Goal: Transaction & Acquisition: Purchase product/service

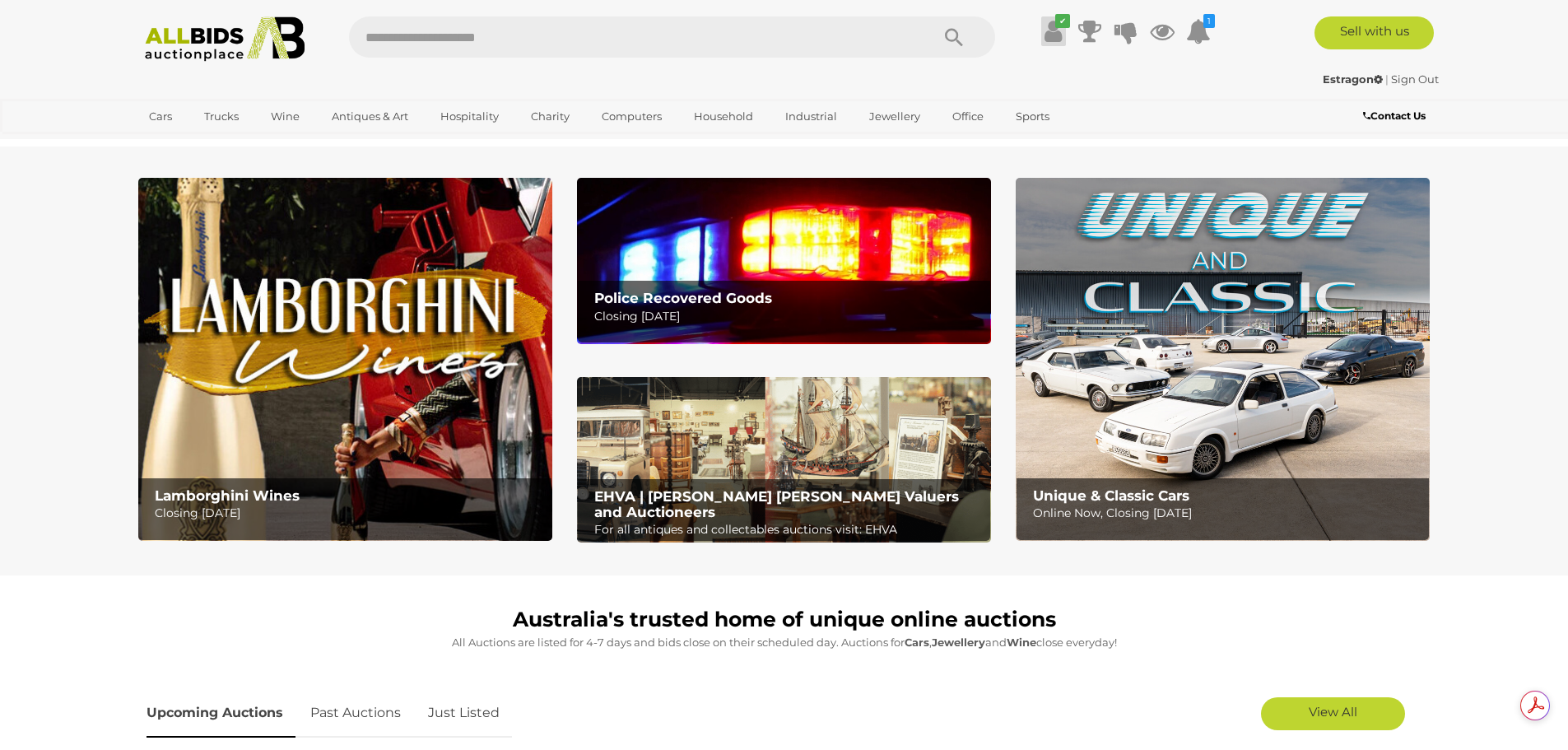
click at [1053, 35] on icon at bounding box center [1052, 31] width 17 height 30
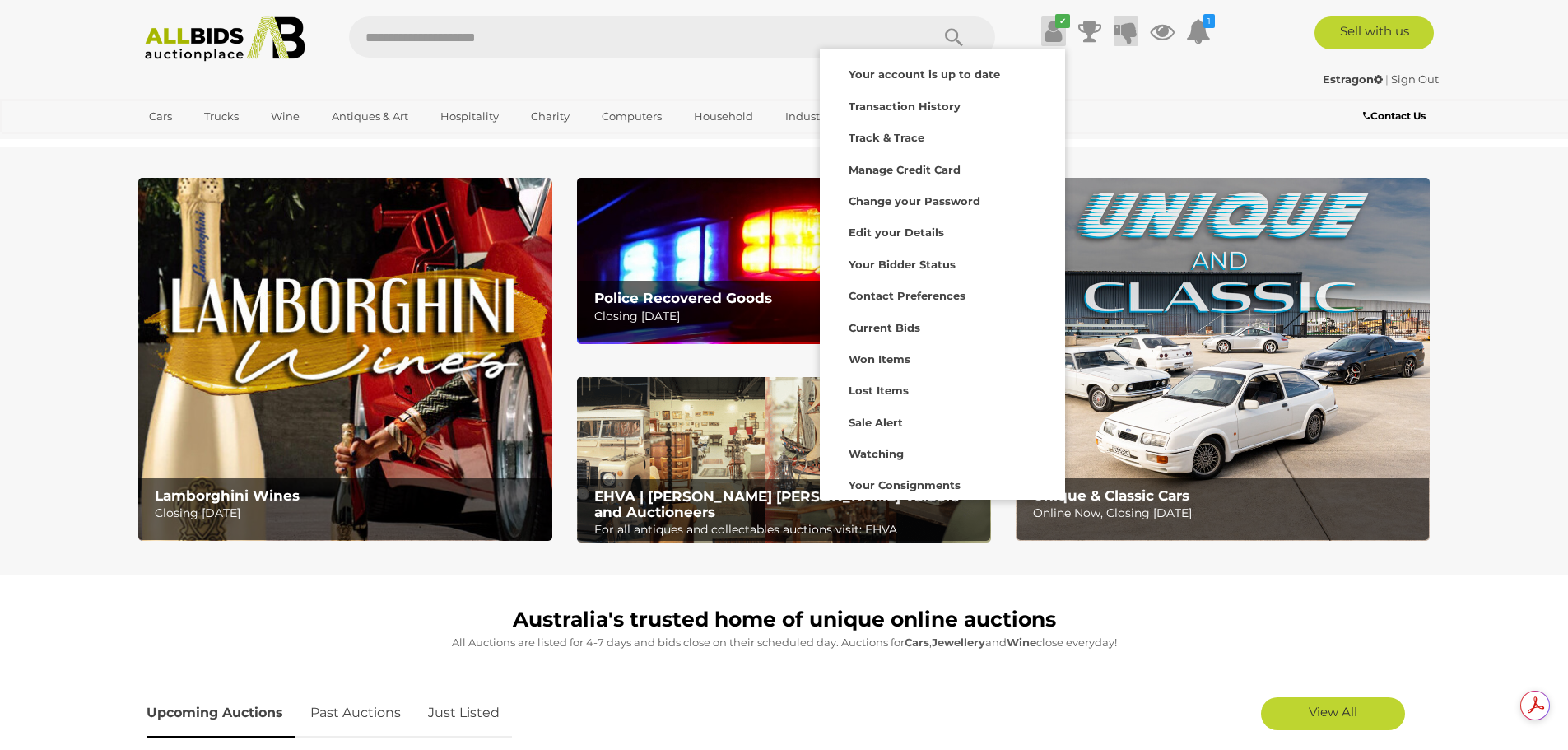
click at [1123, 27] on icon at bounding box center [1126, 31] width 23 height 30
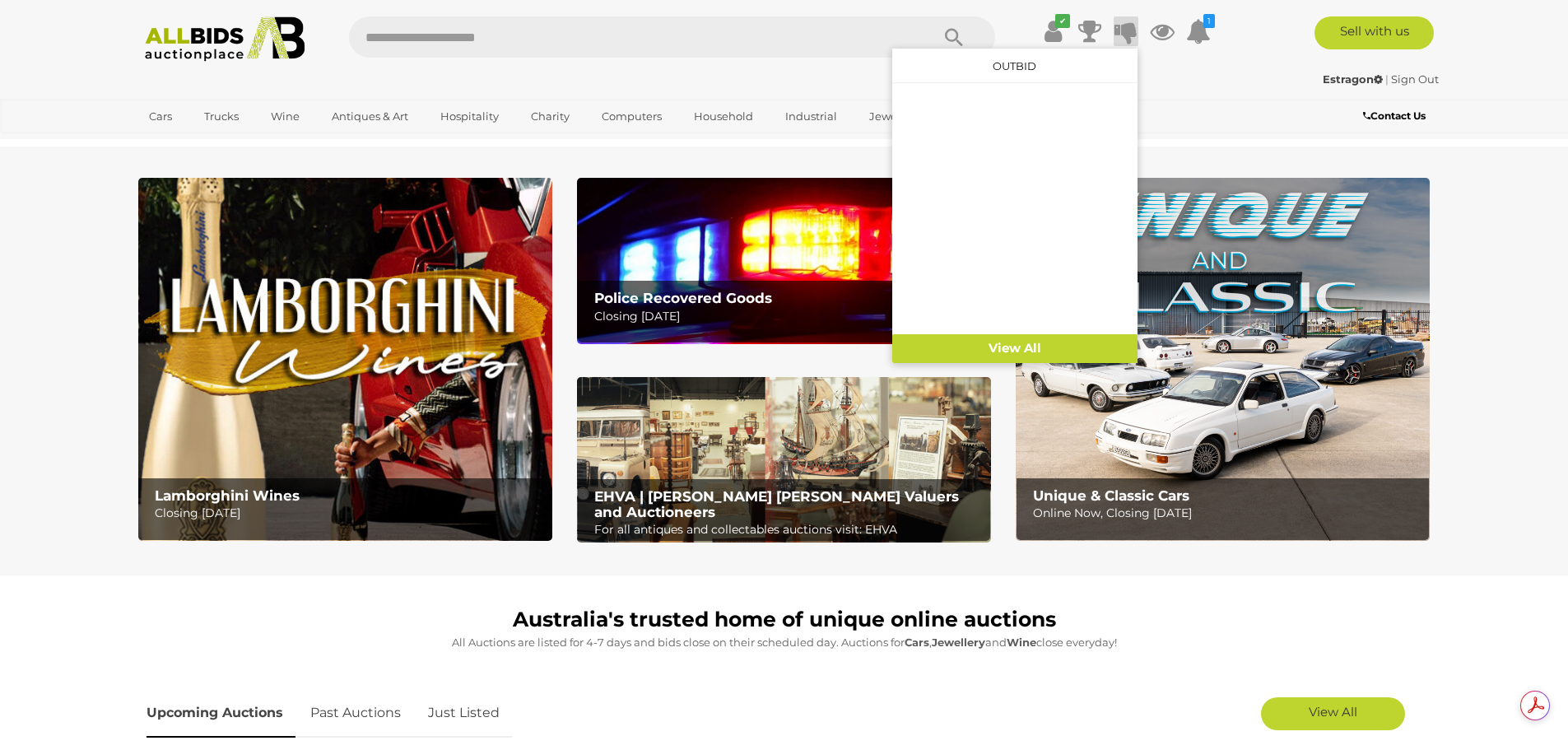
click at [1123, 27] on icon at bounding box center [1126, 31] width 23 height 30
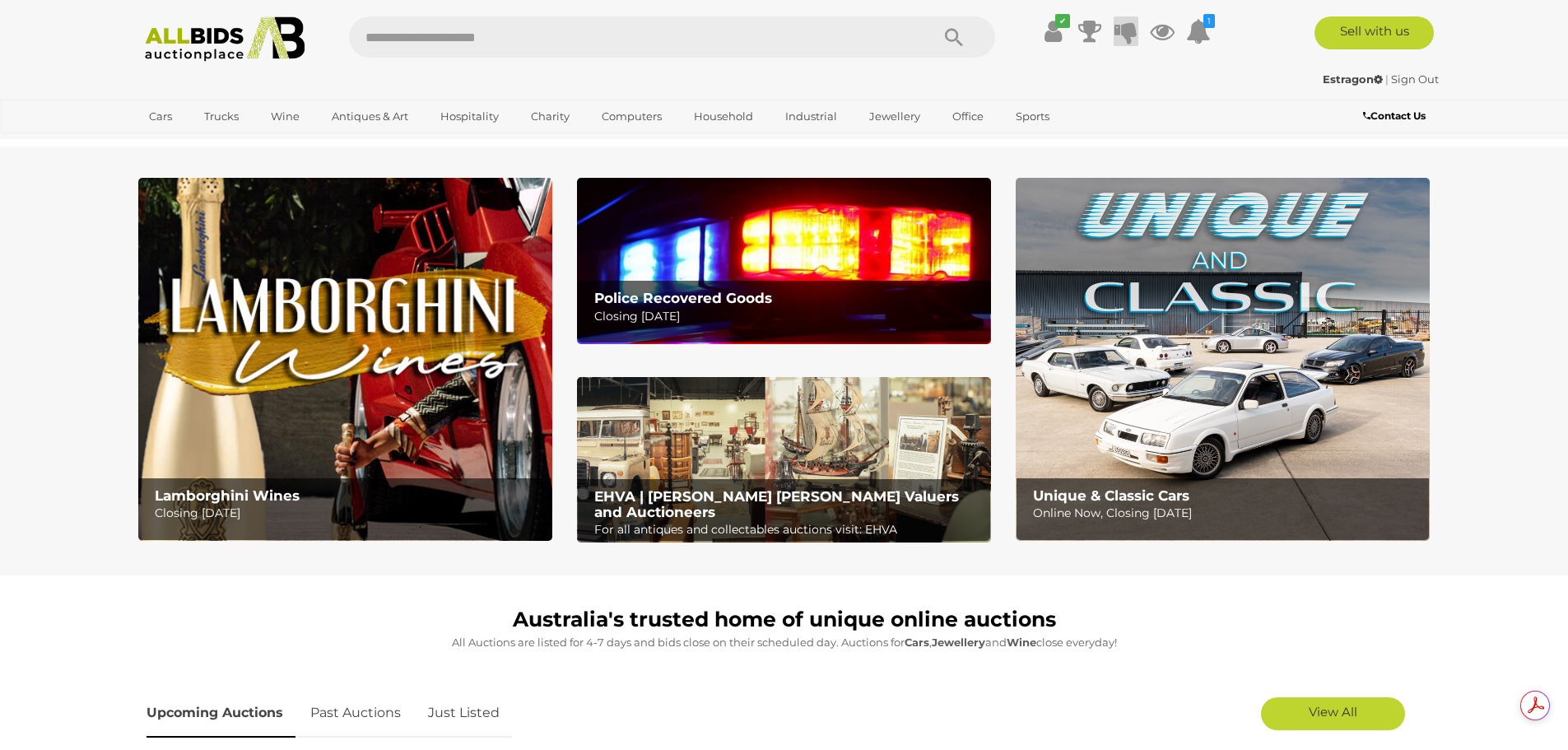
click at [1123, 27] on icon at bounding box center [1126, 31] width 23 height 30
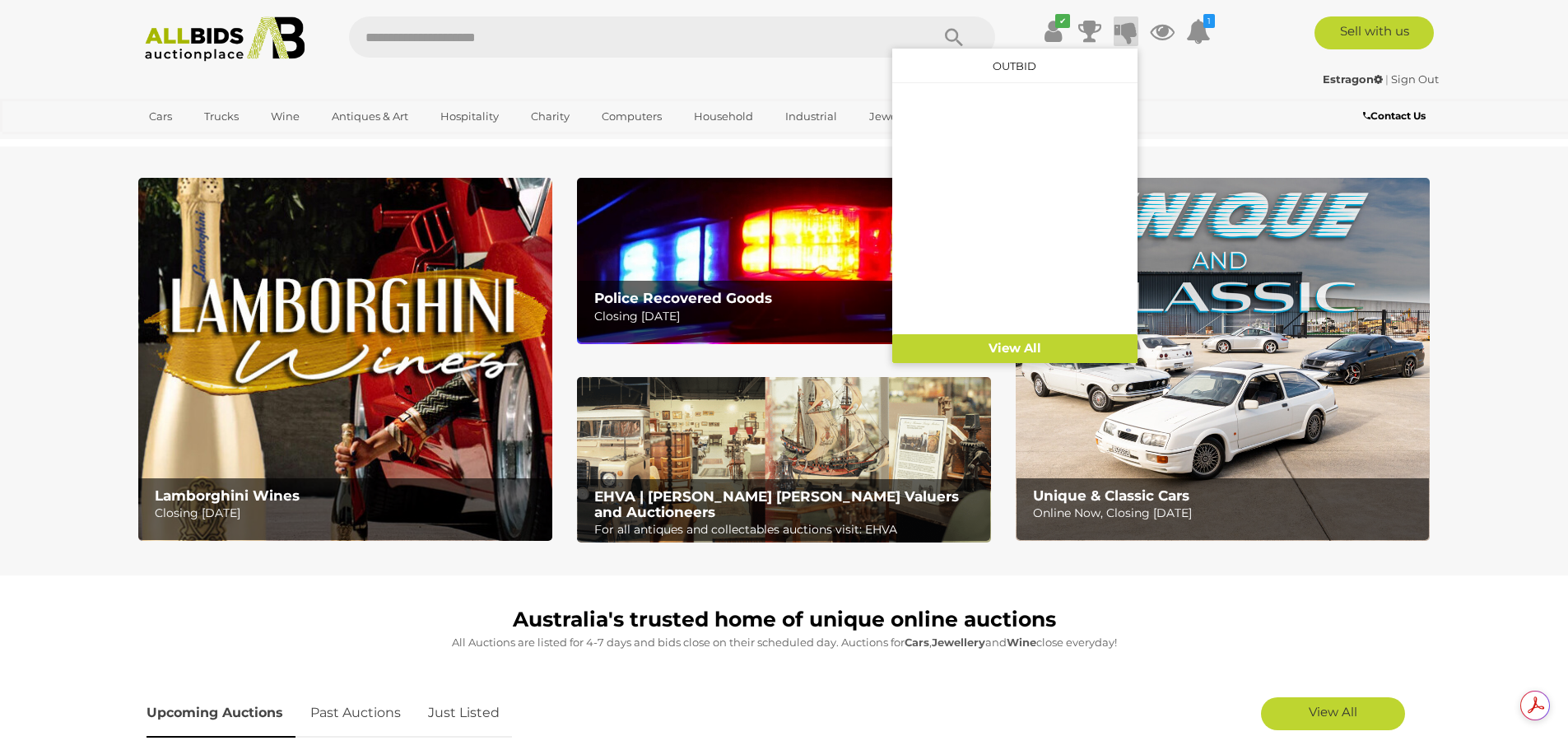
click at [1123, 27] on icon at bounding box center [1126, 31] width 23 height 30
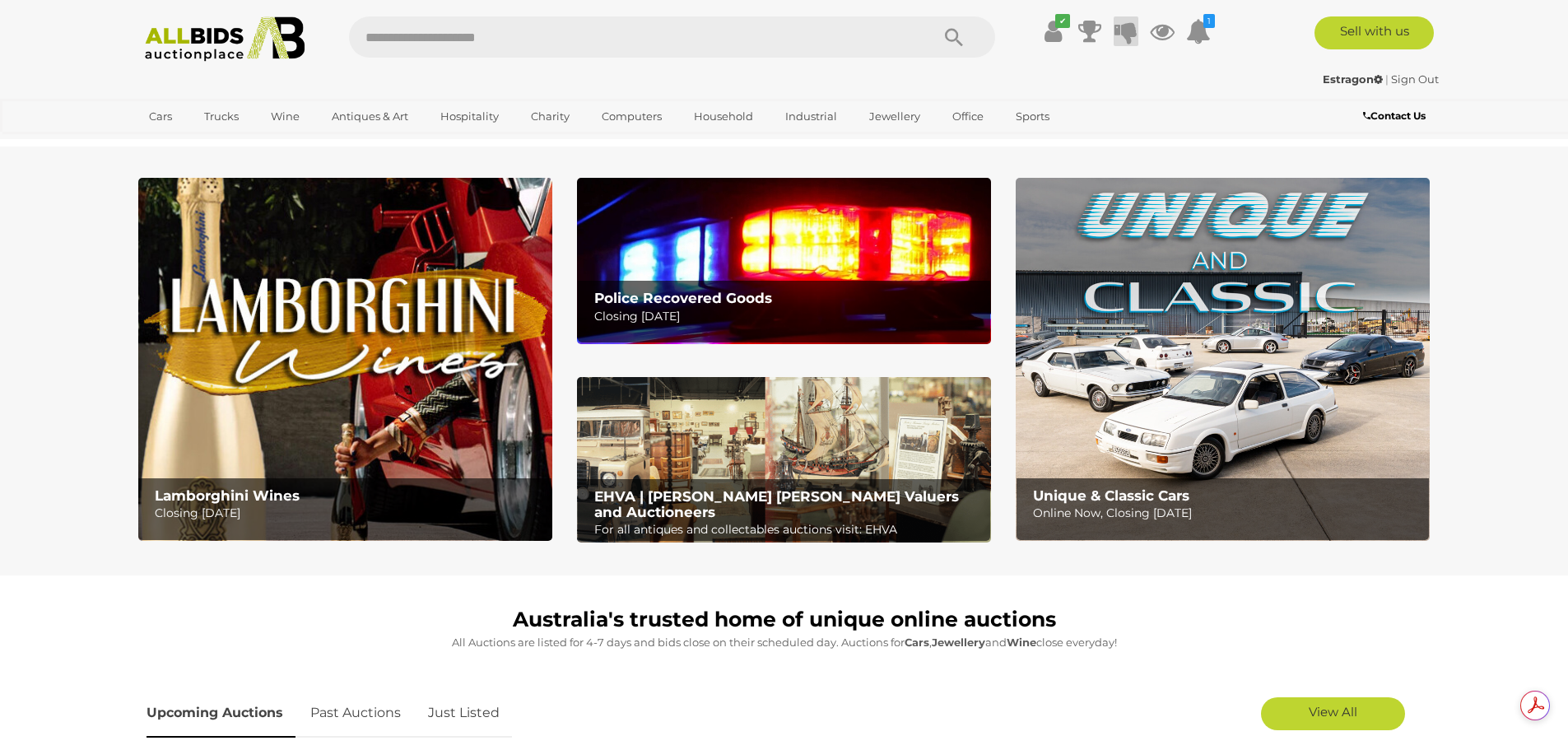
click at [1123, 27] on icon at bounding box center [1126, 31] width 23 height 30
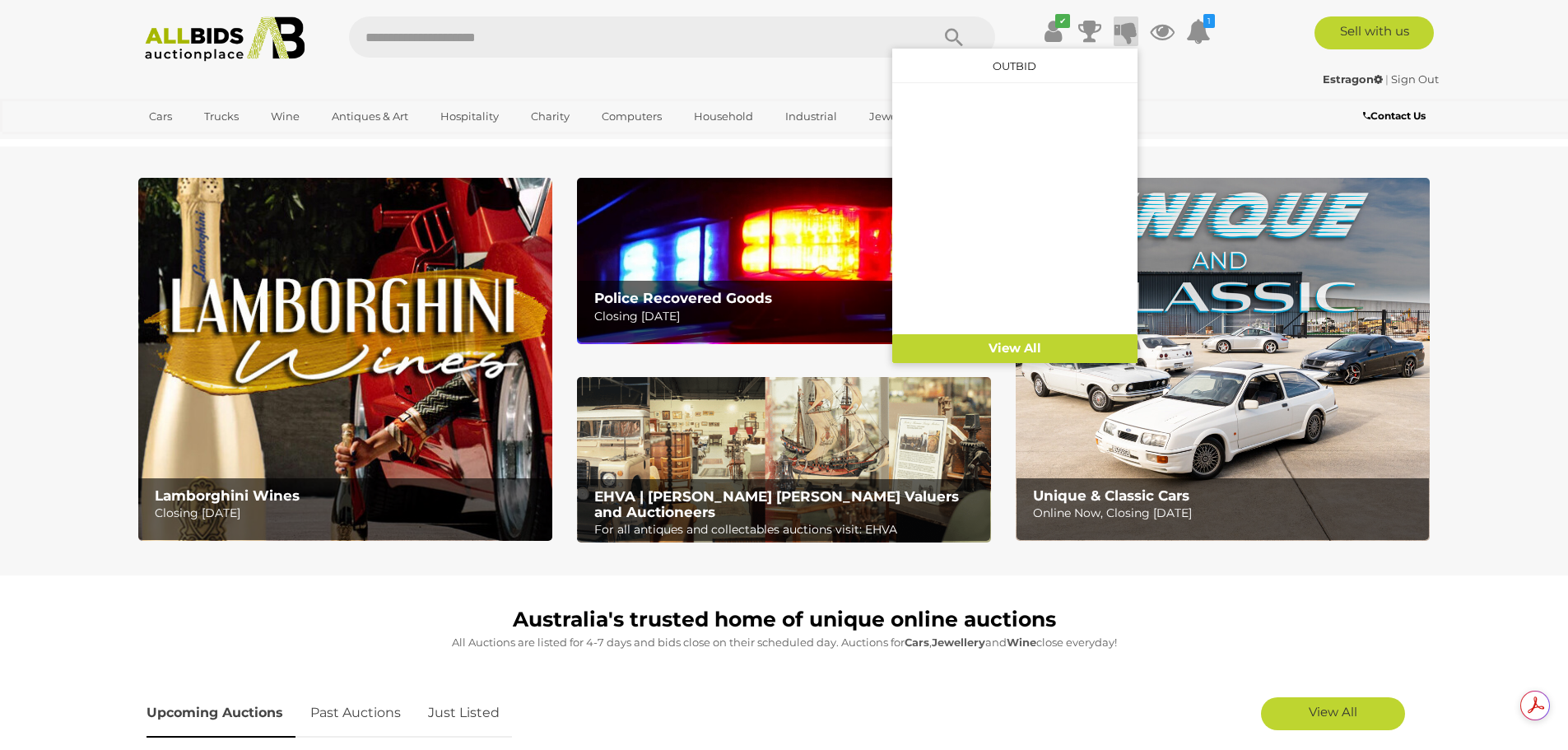
click at [1123, 27] on icon at bounding box center [1126, 31] width 23 height 30
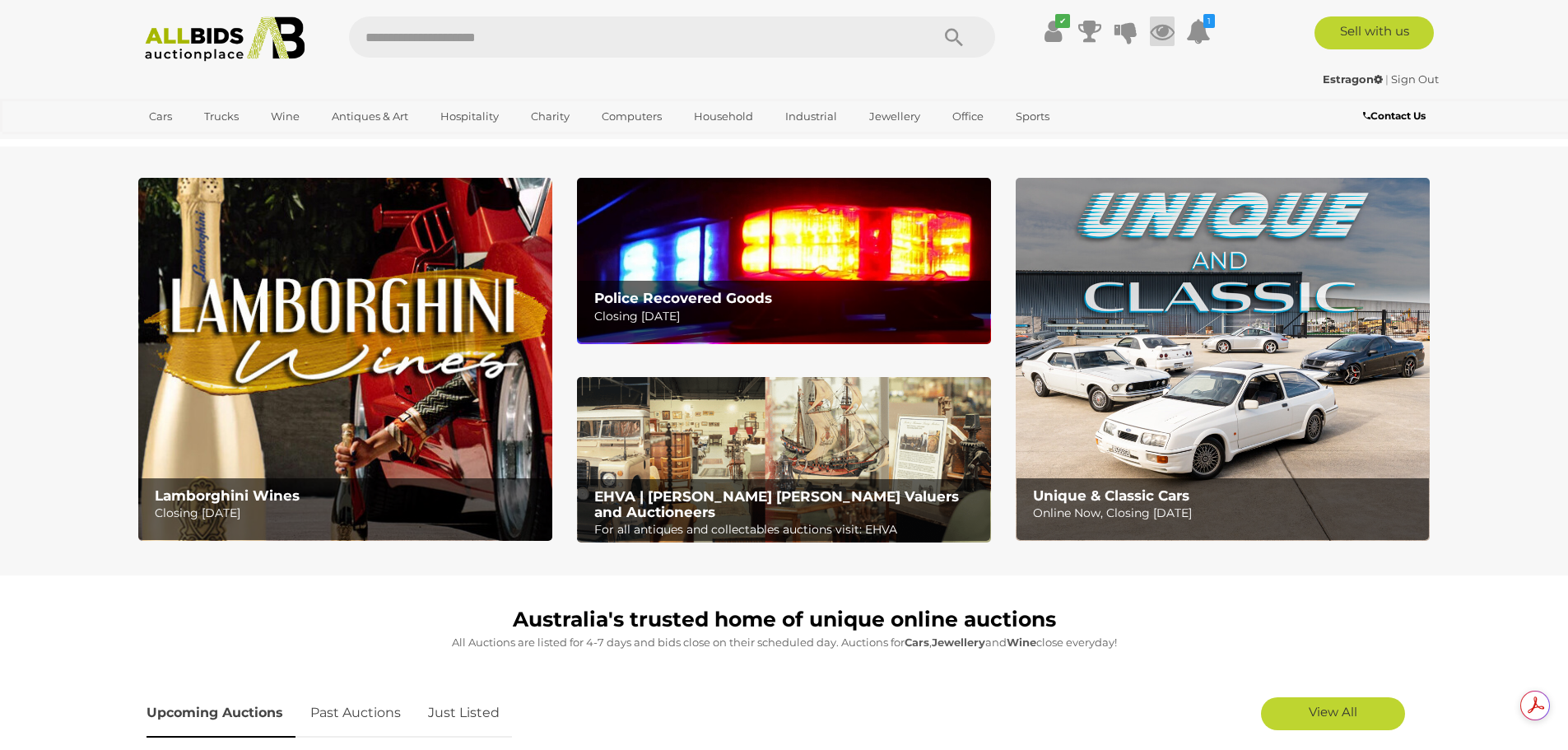
click at [1161, 33] on icon at bounding box center [1162, 31] width 25 height 30
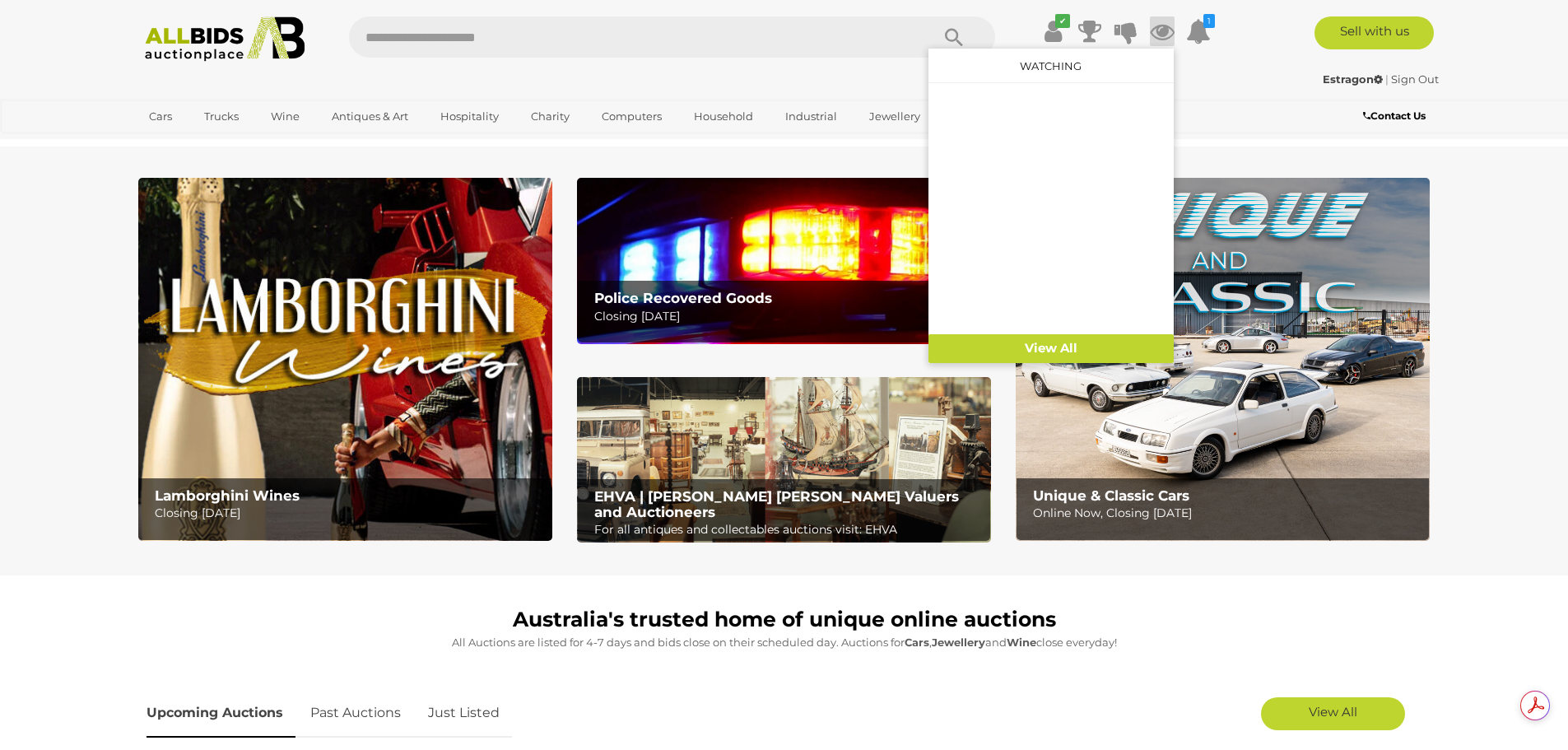
click at [1221, 116] on div "Cars Closing on Weekdays View All Cars Auctions Trucks" at bounding box center [675, 119] width 1097 height 40
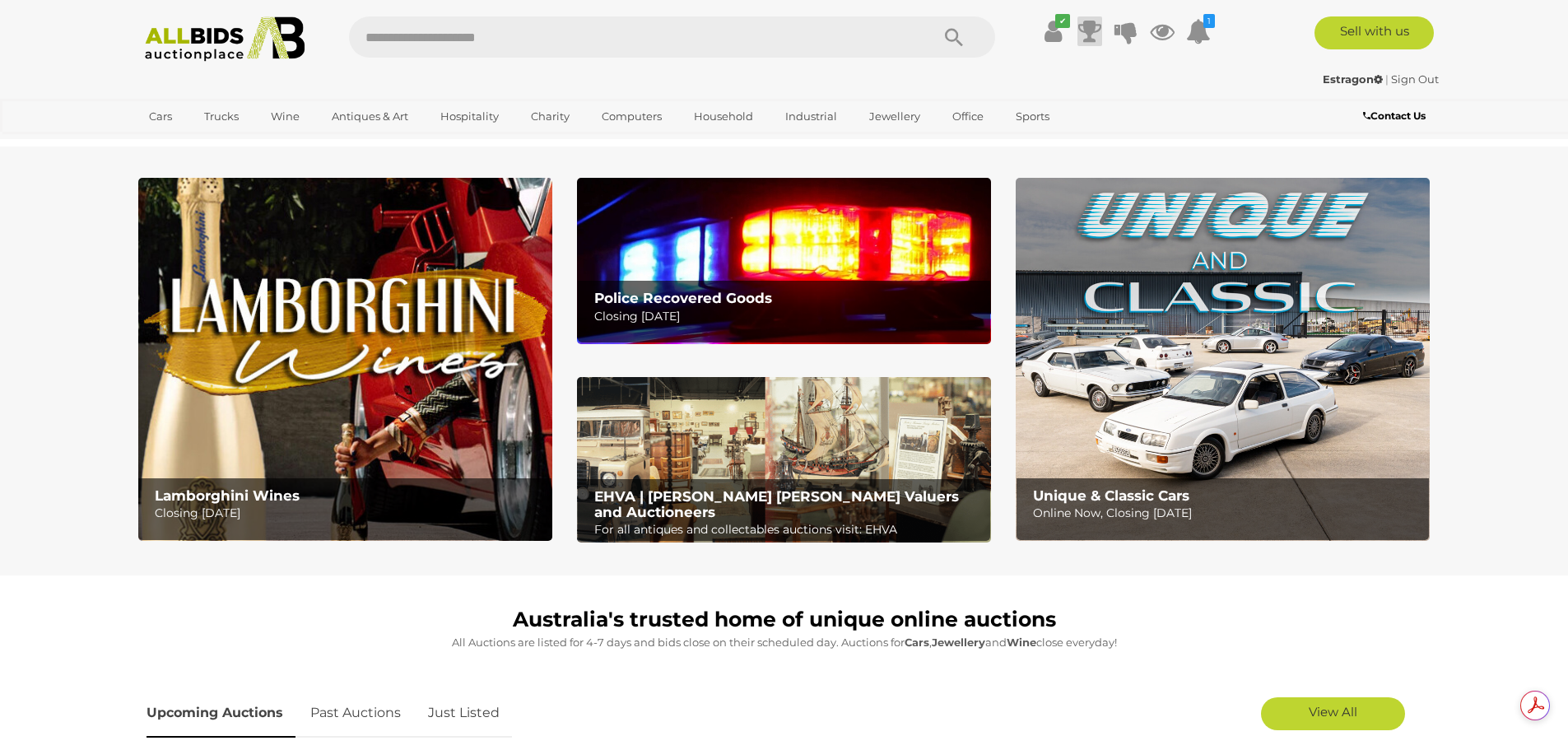
click at [1084, 26] on icon at bounding box center [1090, 31] width 23 height 30
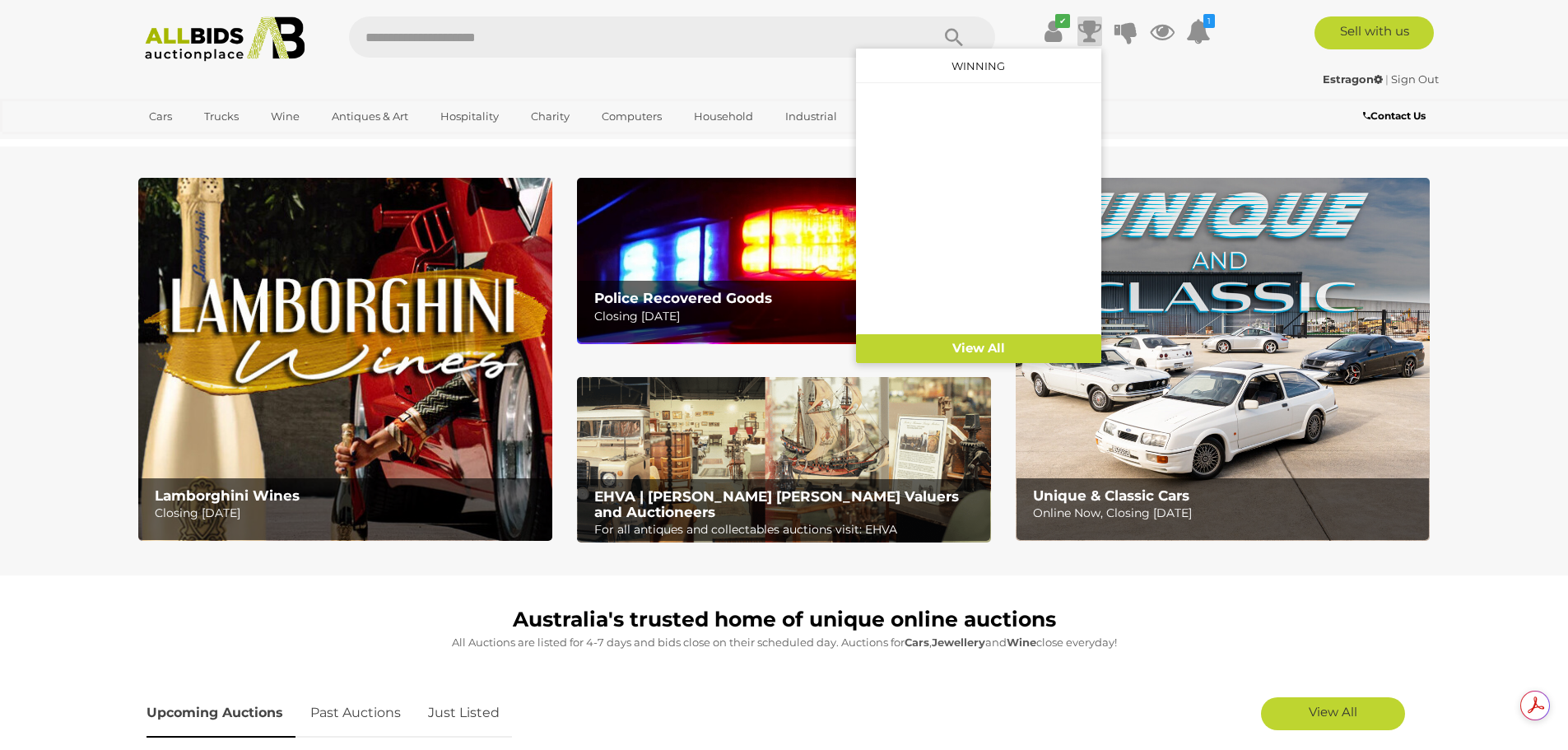
click at [1081, 26] on icon at bounding box center [1090, 31] width 23 height 30
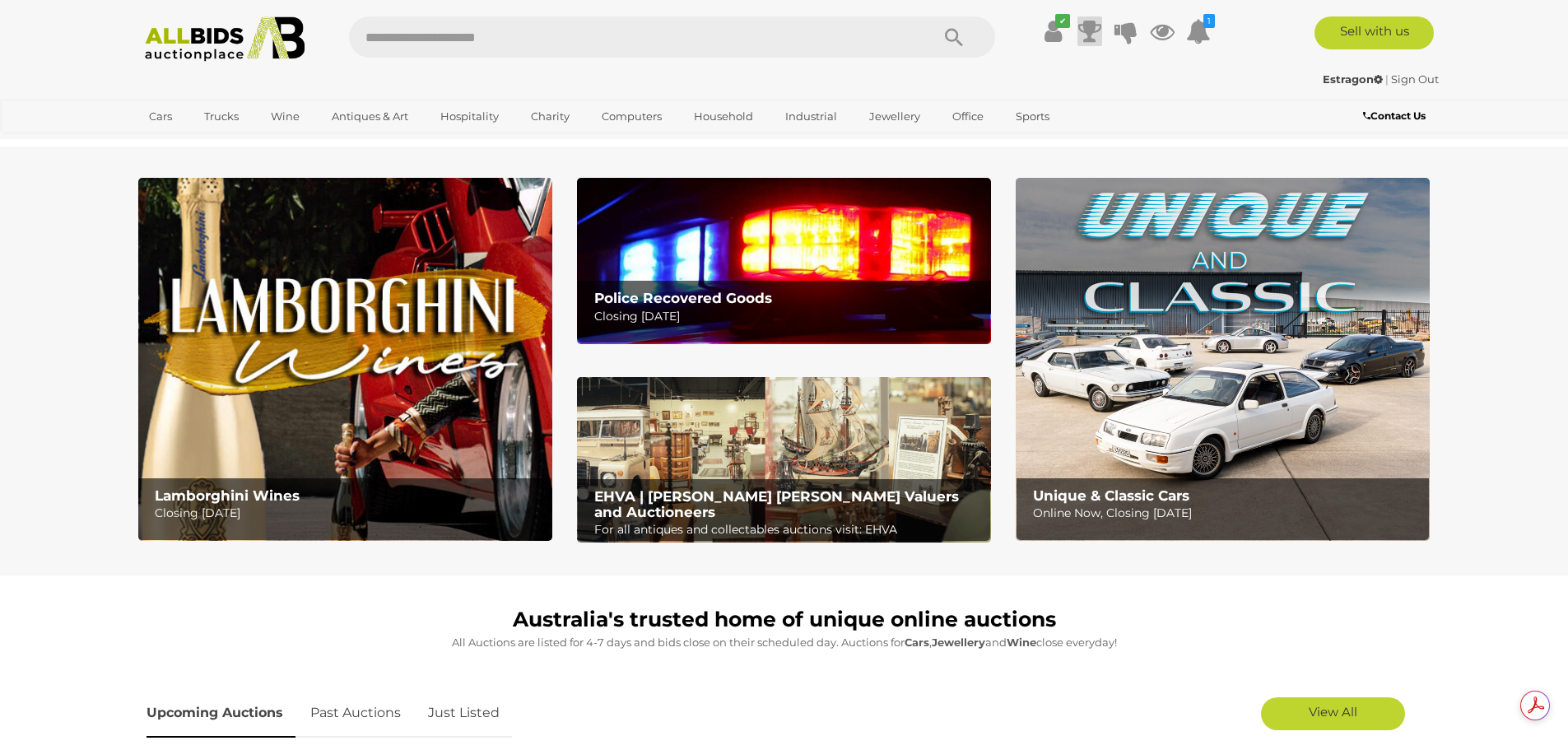
click at [1081, 26] on icon at bounding box center [1090, 31] width 23 height 30
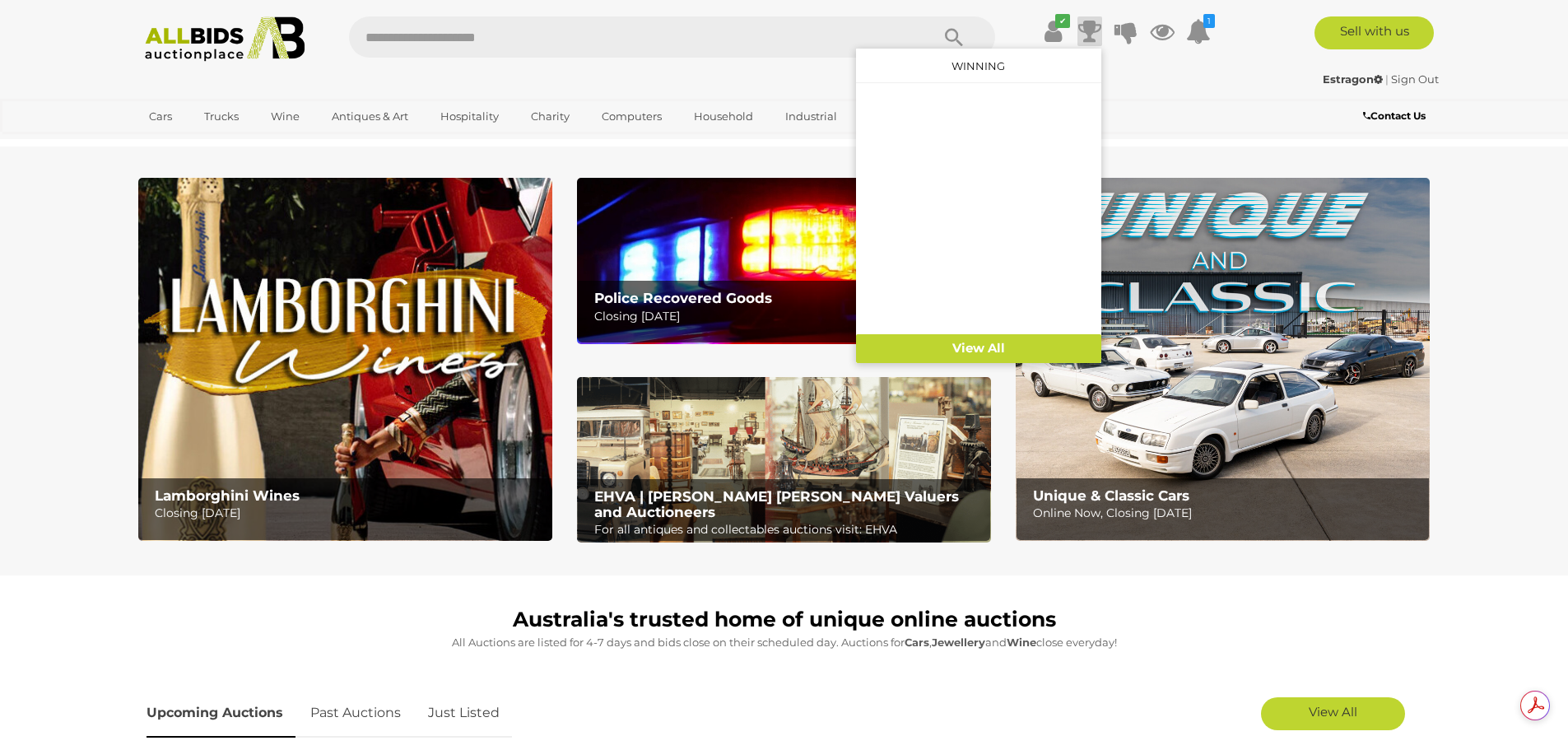
click at [1251, 130] on div "Cars Closing on Weekdays View All Cars Auctions" at bounding box center [784, 116] width 1568 height 33
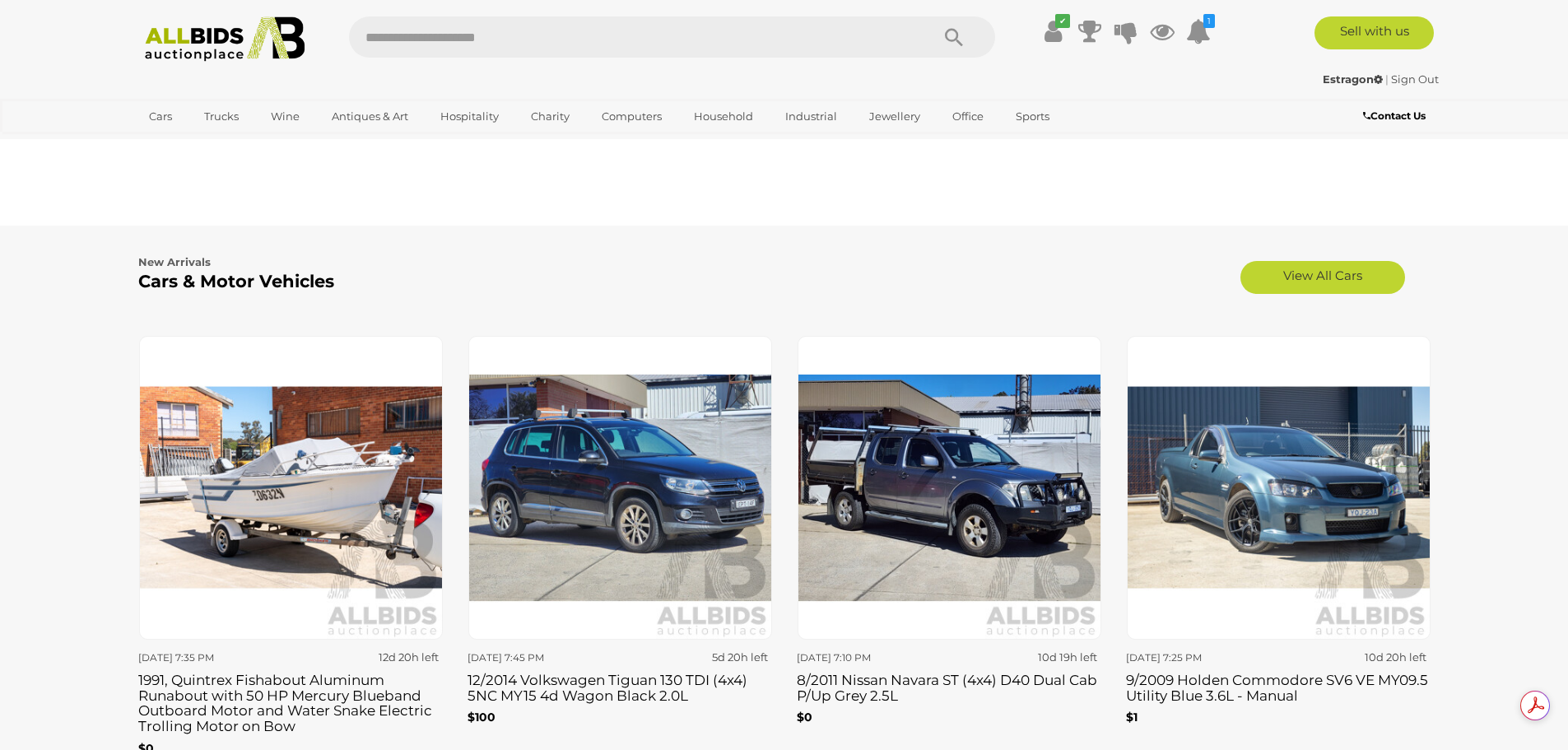
scroll to position [2076, 0]
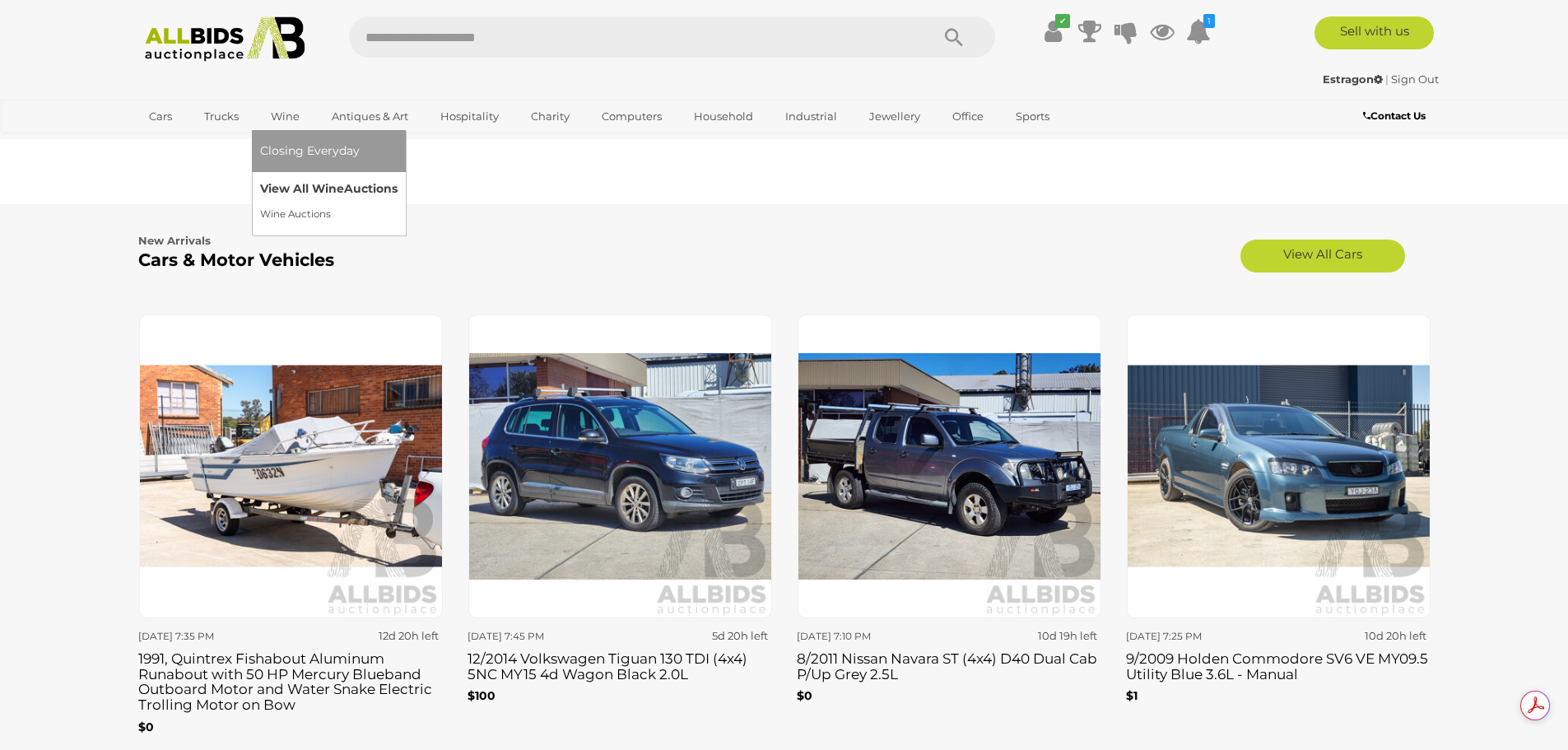
click at [332, 187] on link "View All Wine Auctions" at bounding box center [328, 189] width 138 height 26
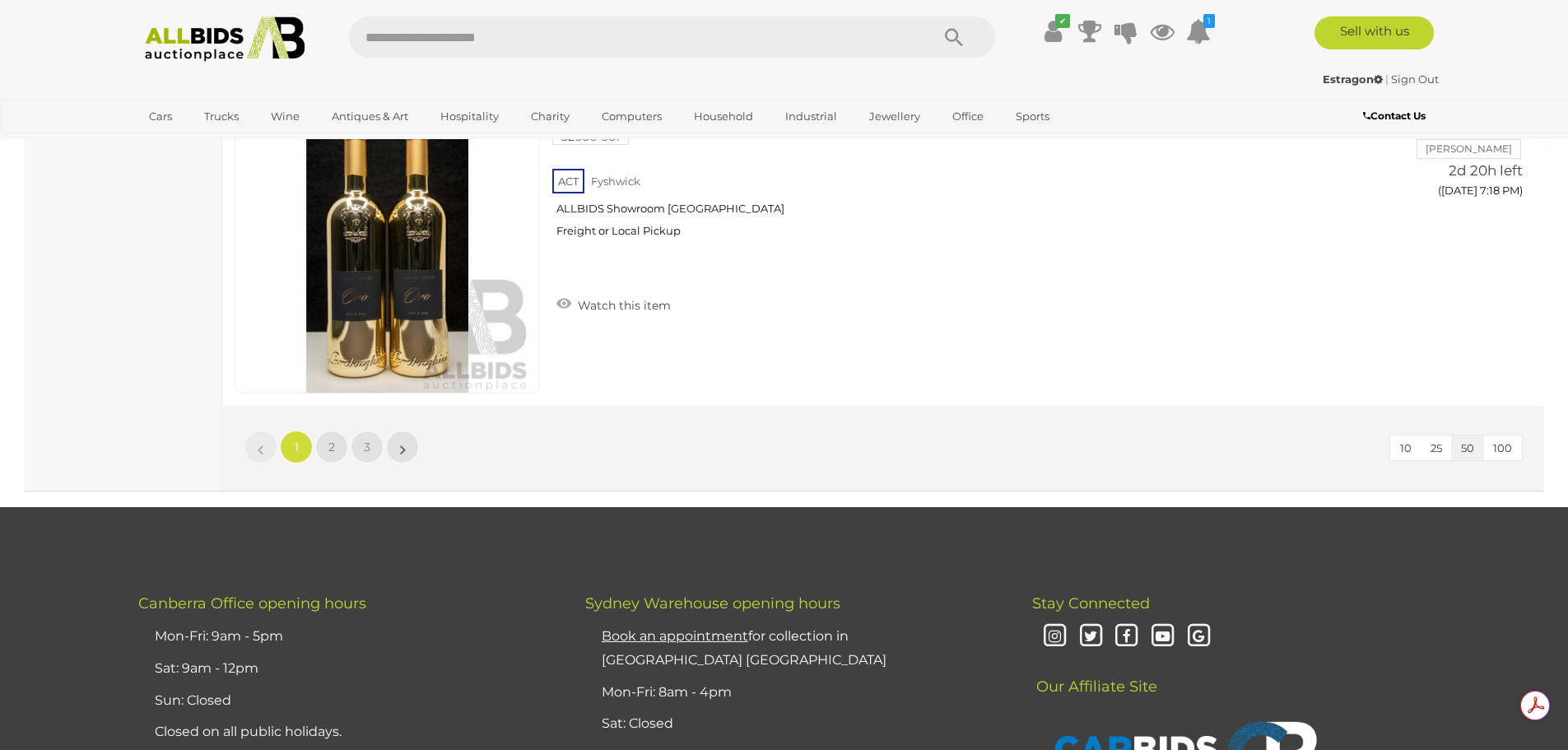
scroll to position [15849, 0]
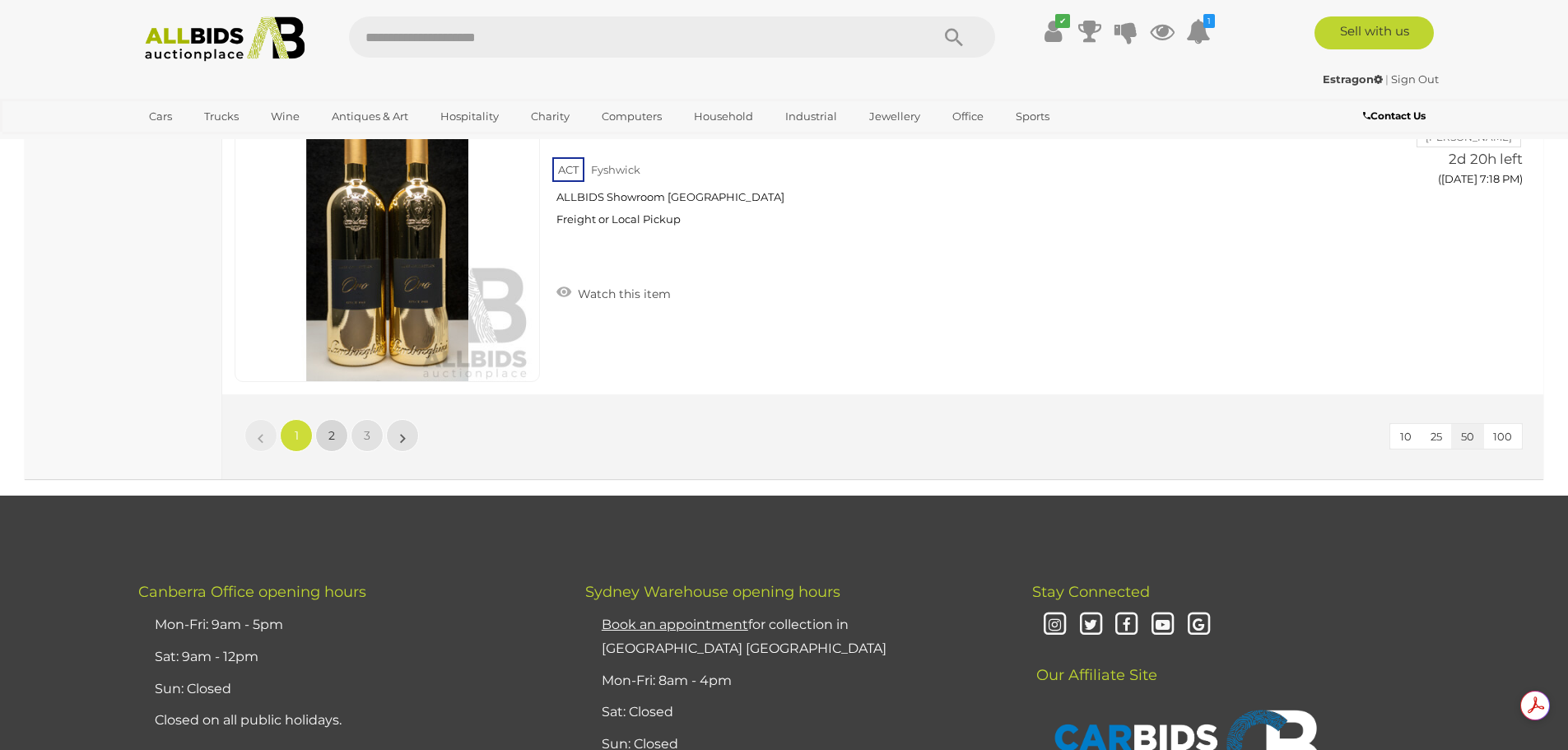
click at [334, 434] on span "2" at bounding box center [332, 436] width 7 height 15
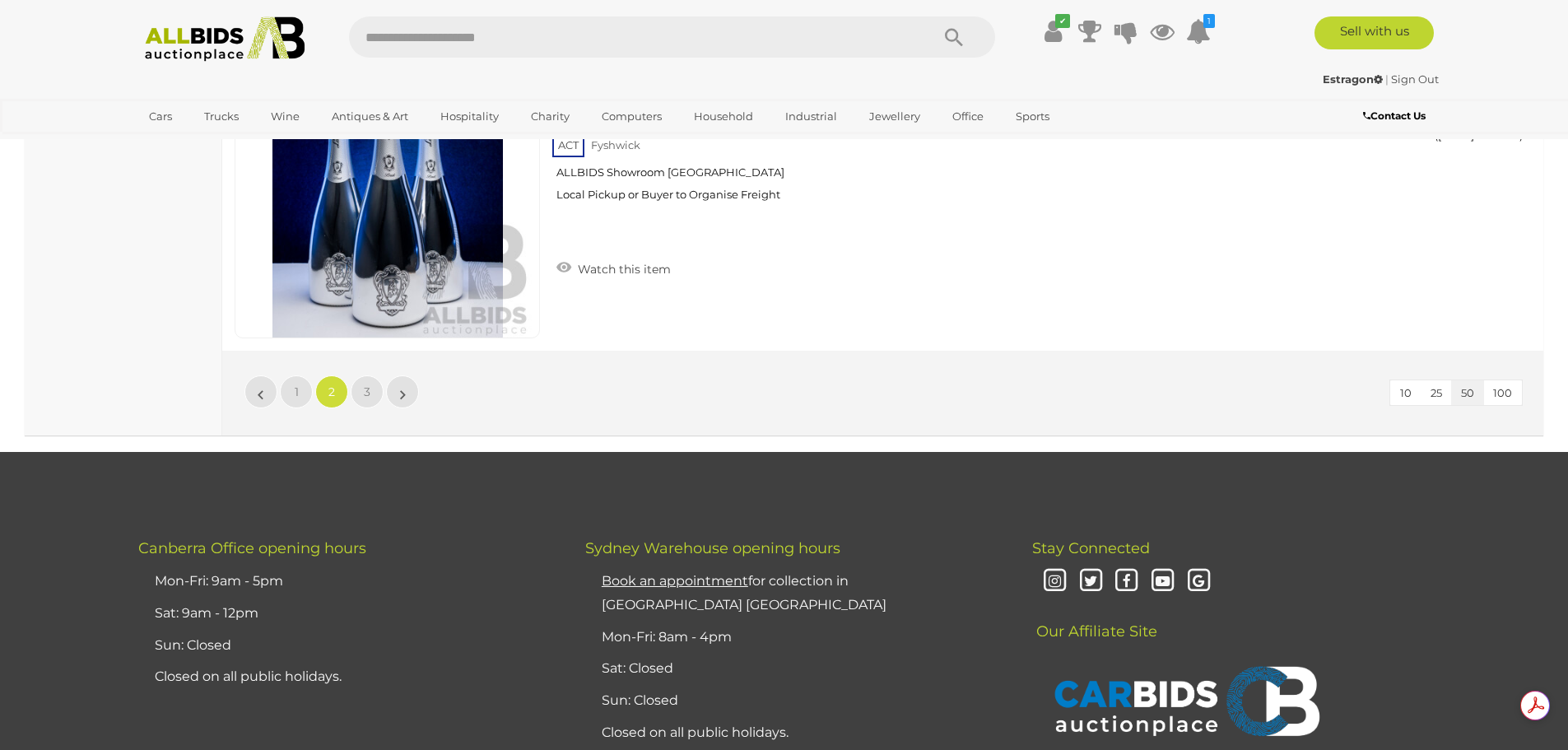
scroll to position [15914, 0]
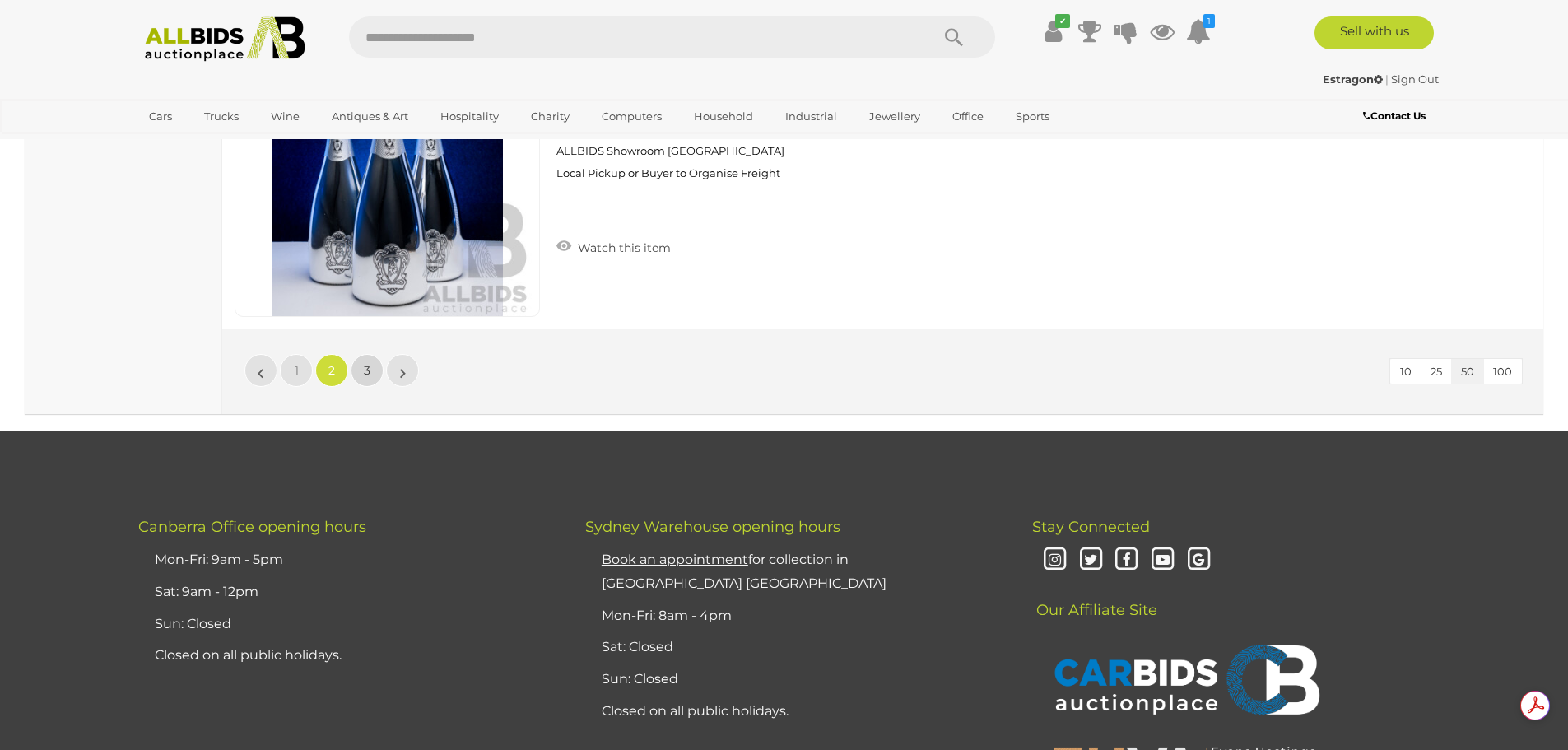
click at [367, 373] on span "3" at bounding box center [367, 370] width 7 height 15
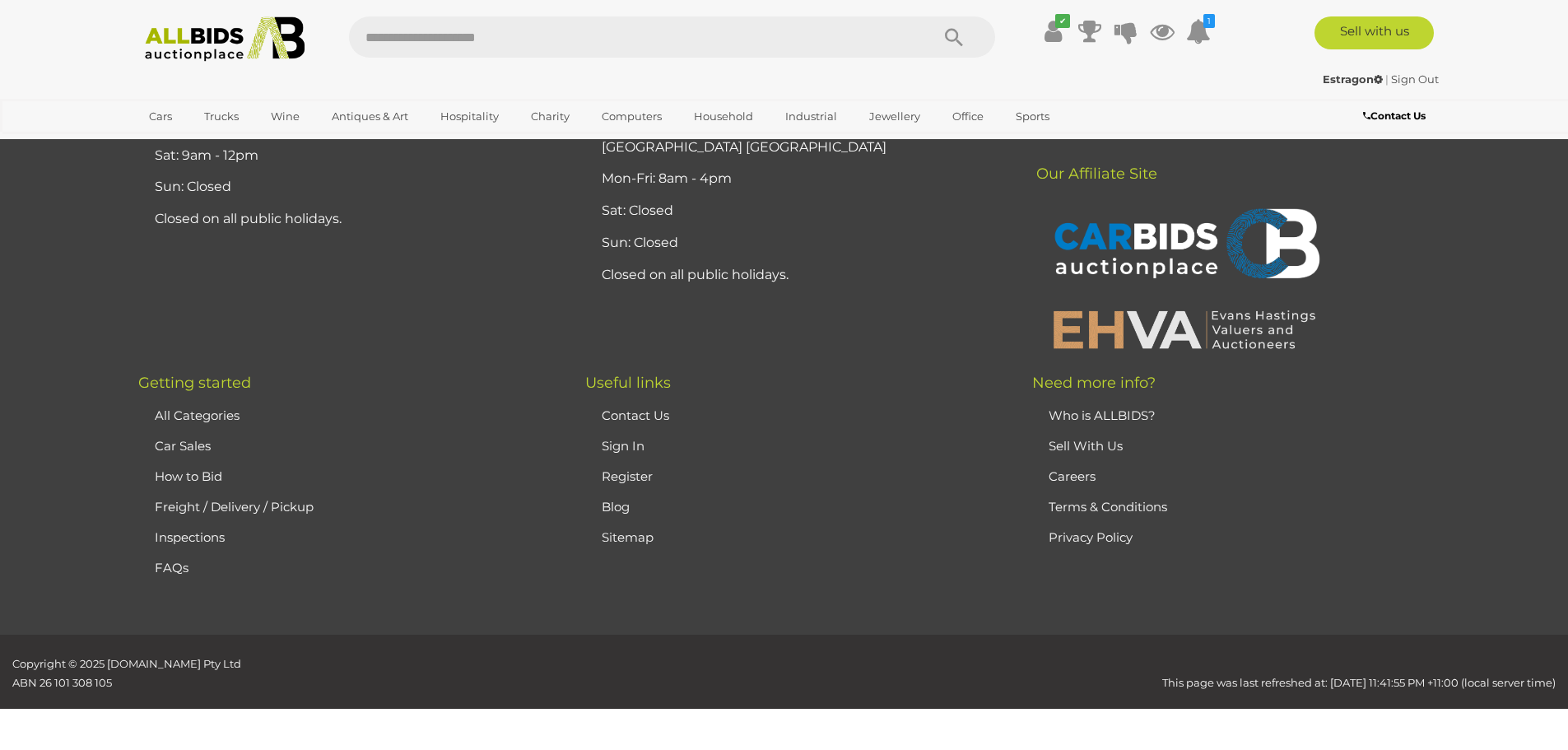
scroll to position [230, 0]
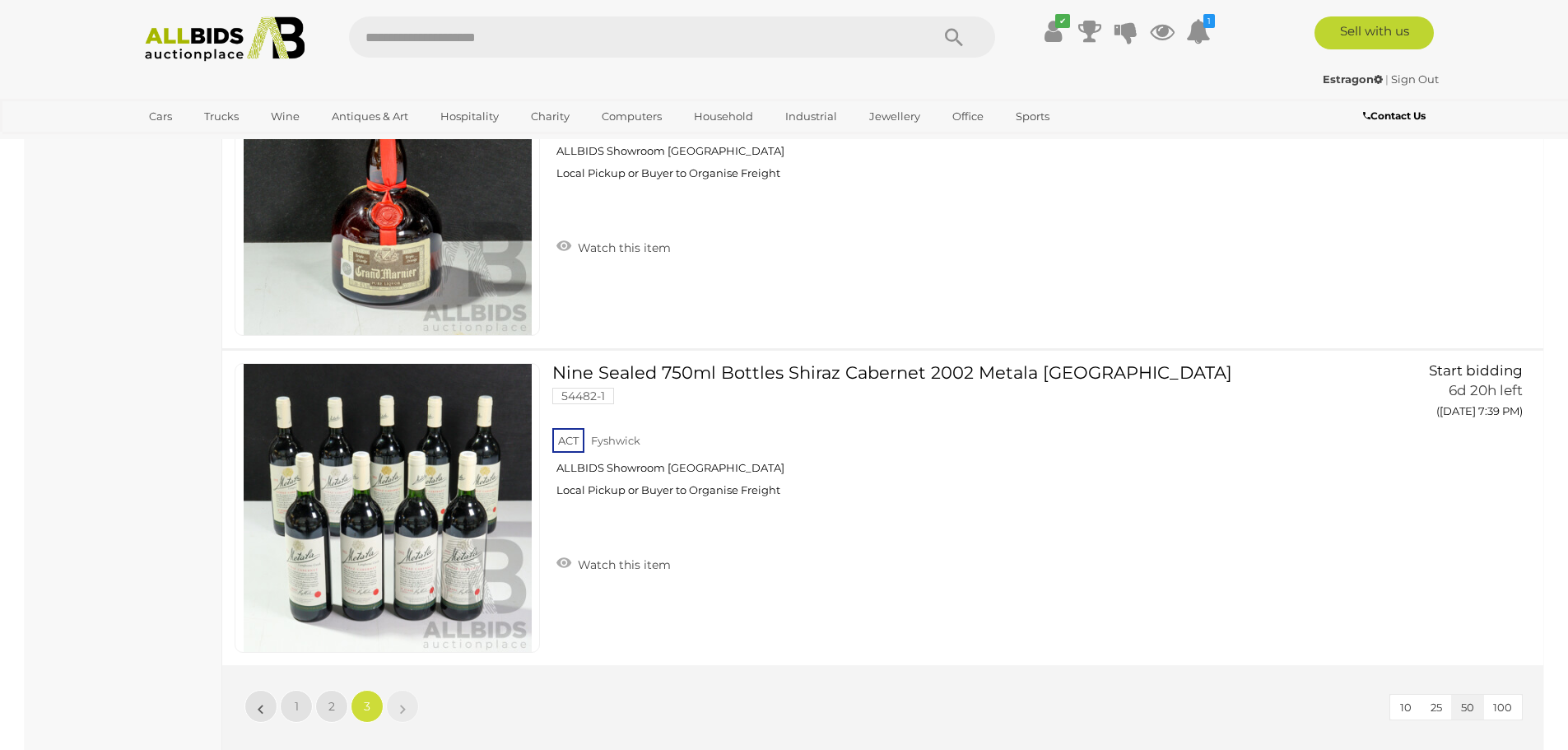
scroll to position [5086, 0]
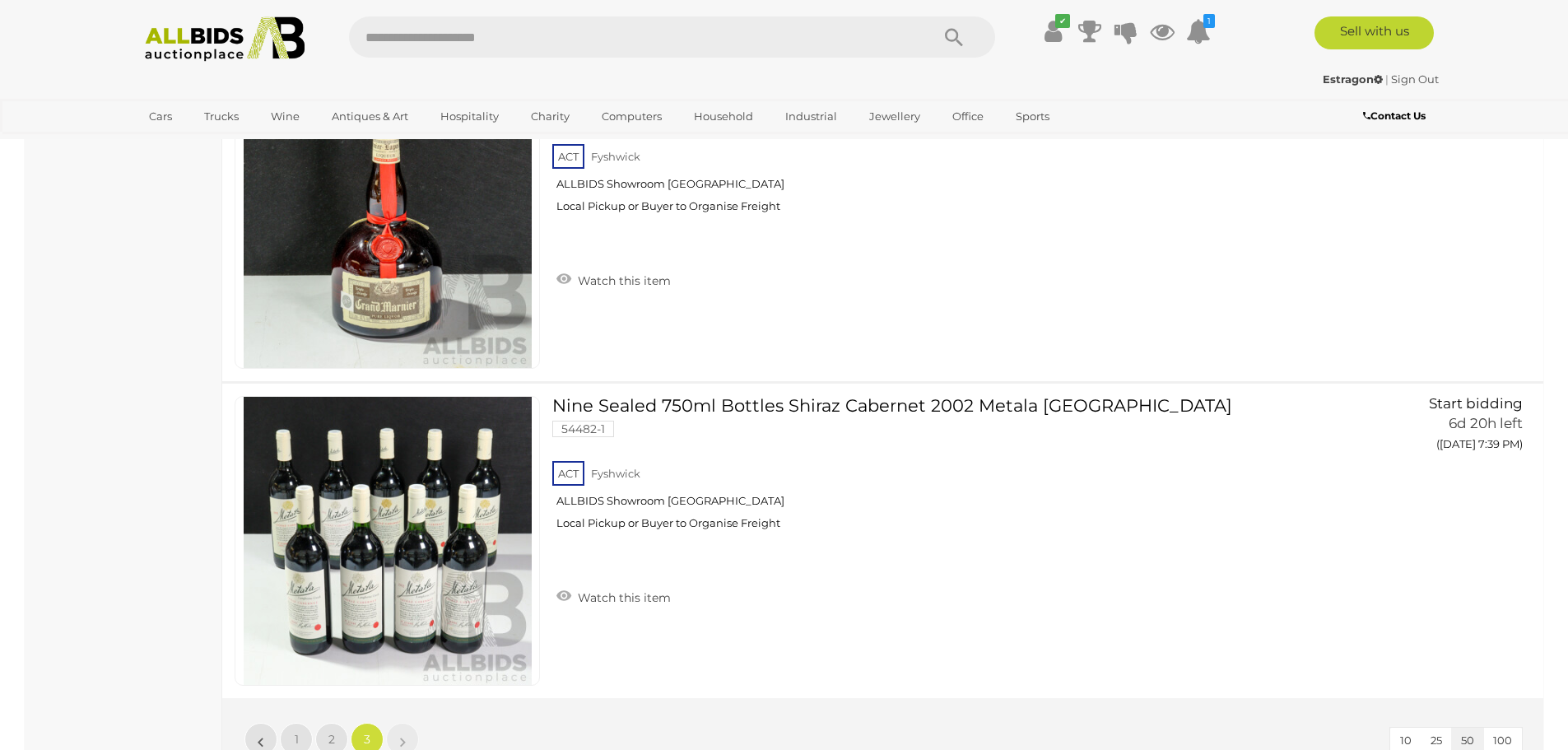
click at [1340, 75] on strong "Estragon" at bounding box center [1352, 79] width 60 height 13
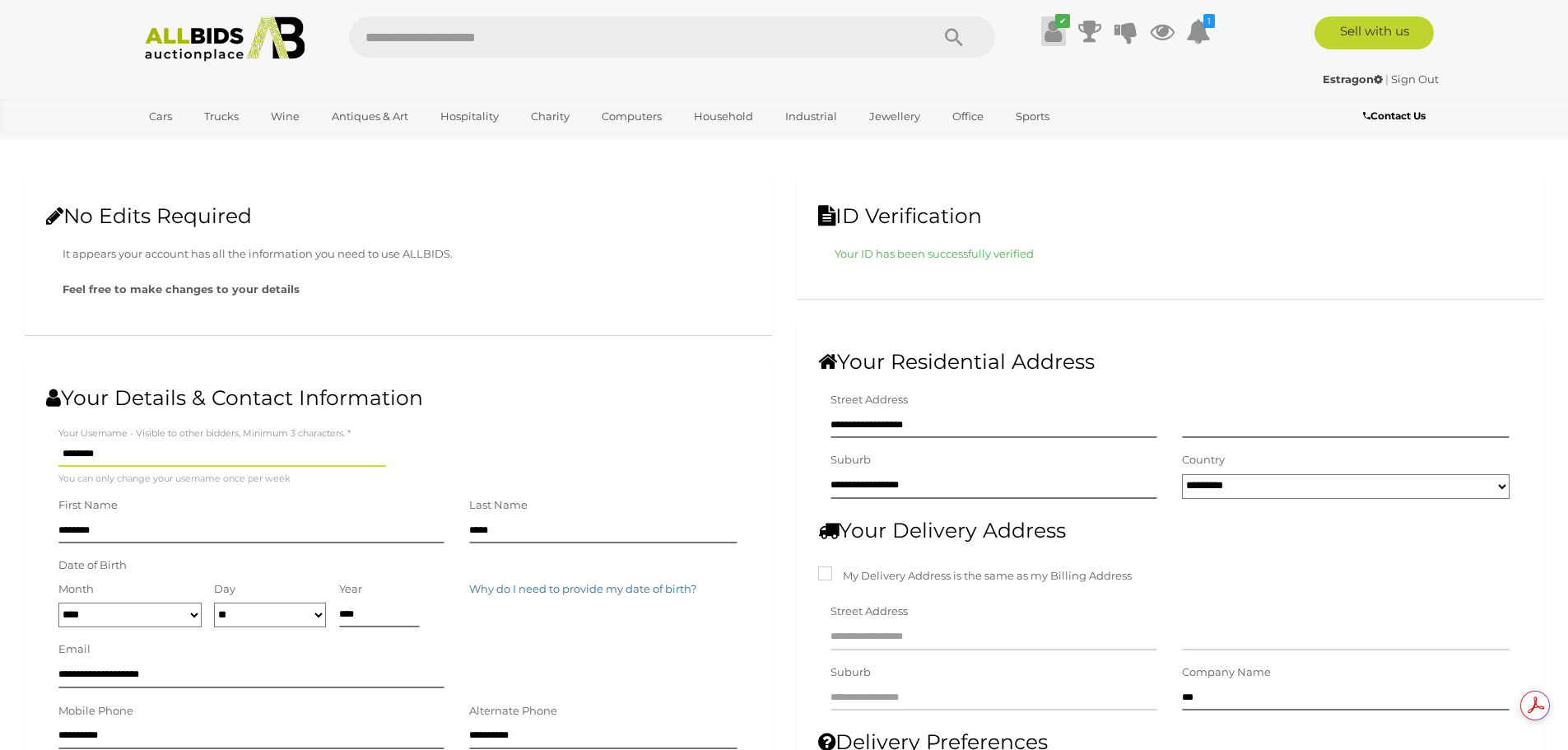
click at [1052, 29] on icon at bounding box center [1052, 31] width 17 height 30
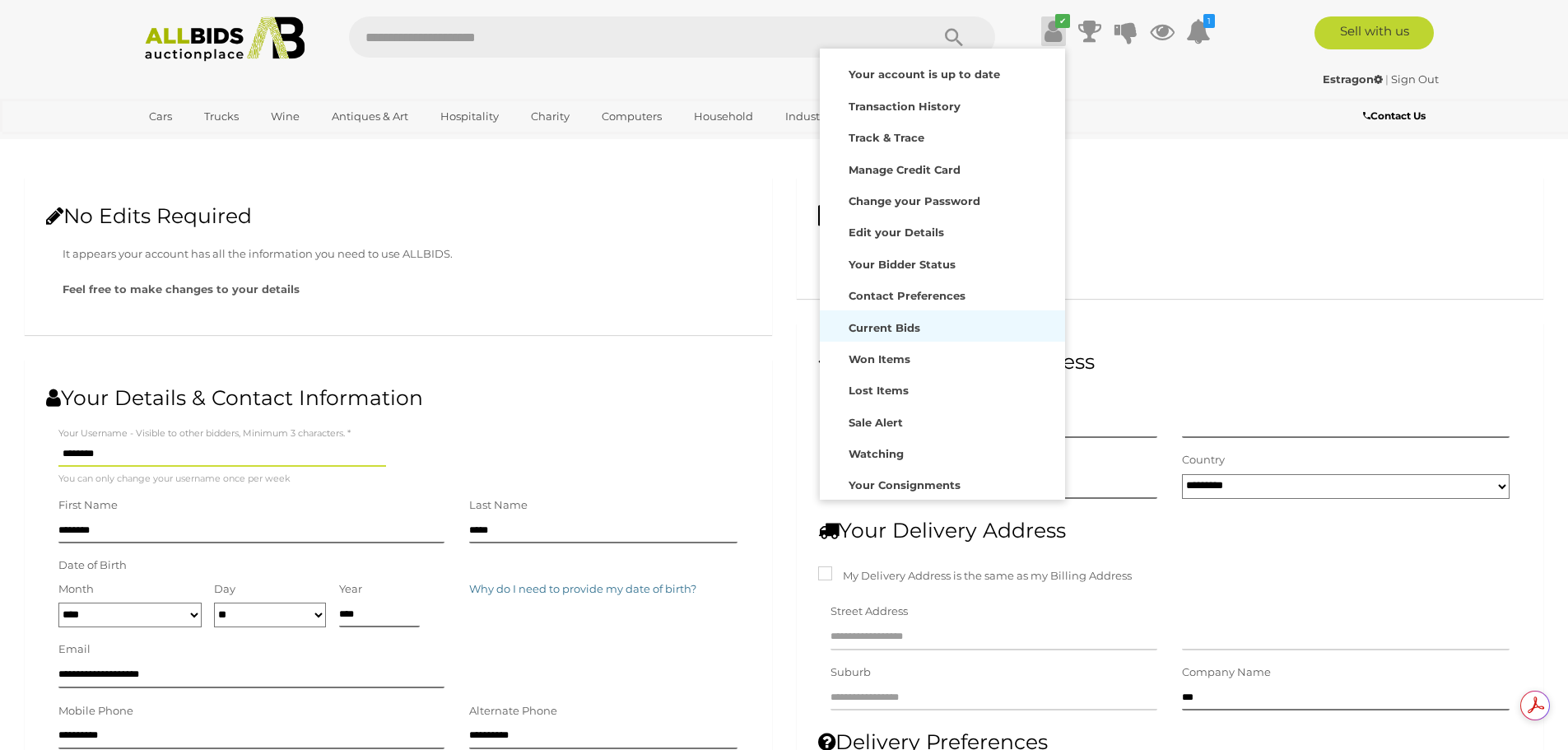
click at [873, 325] on strong "Current Bids" at bounding box center [884, 328] width 72 height 13
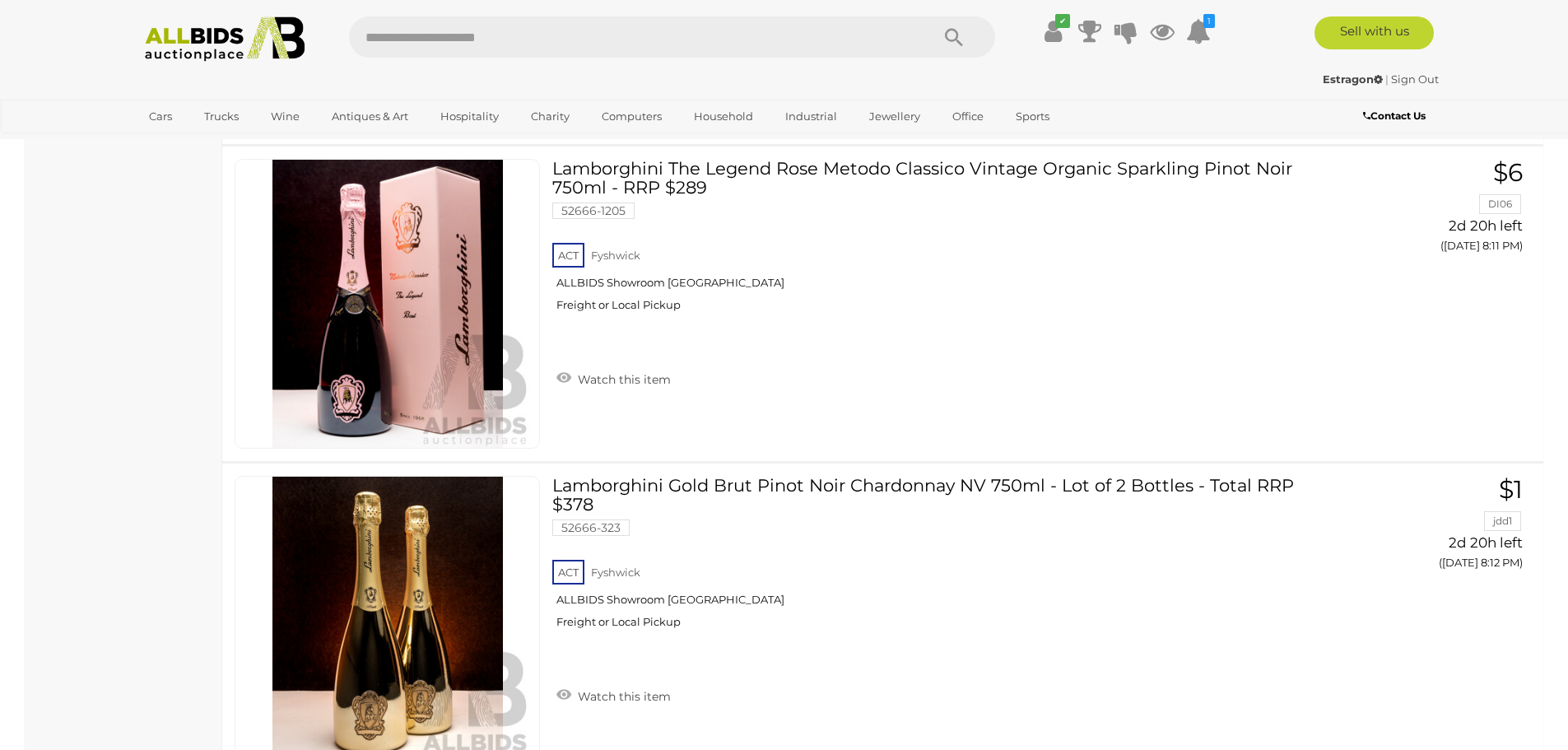
scroll to position [5890, 0]
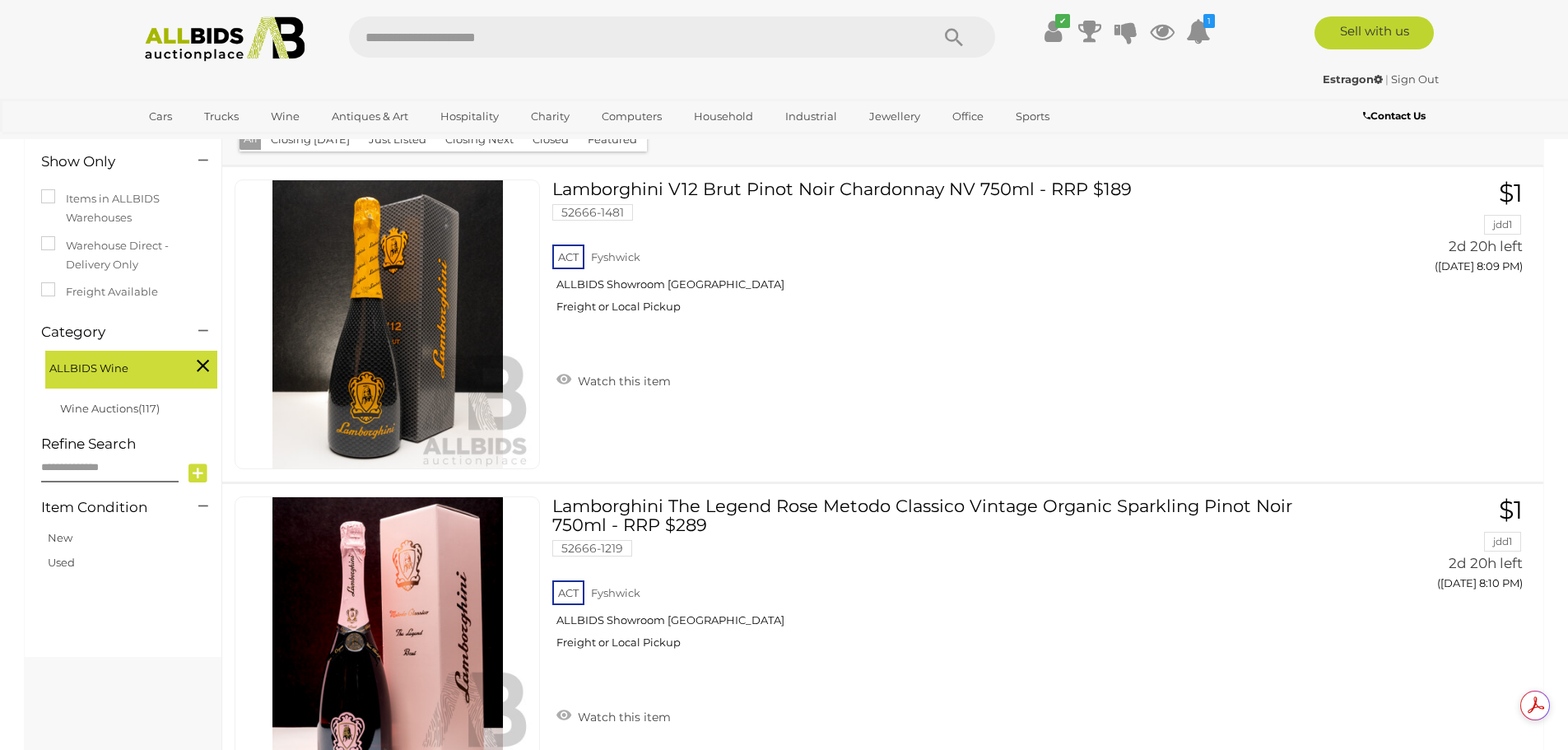
click at [1337, 77] on strong "Estragon" at bounding box center [1352, 79] width 60 height 13
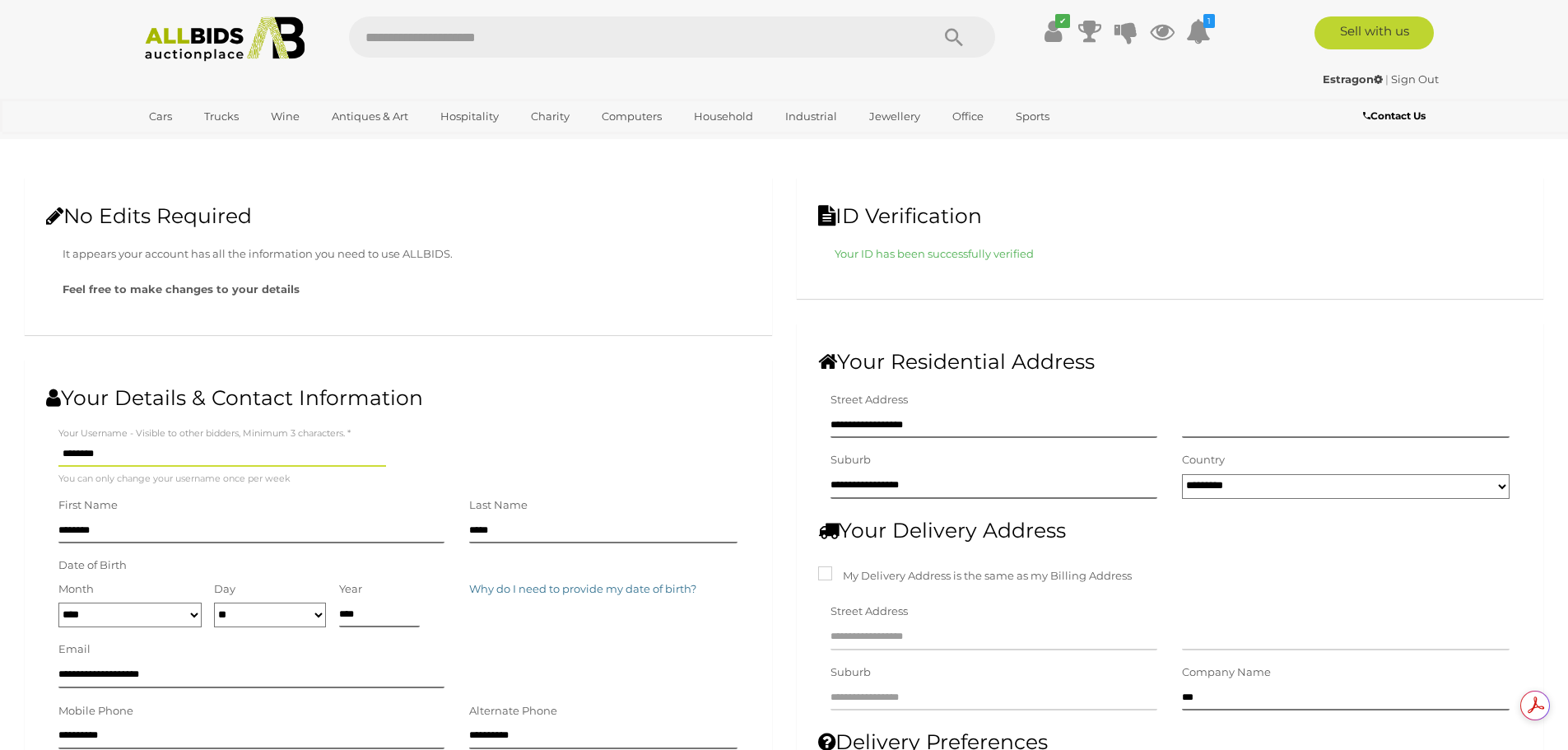
click at [1349, 79] on strong "Estragon" at bounding box center [1352, 79] width 60 height 13
click at [1338, 73] on strong "Estragon" at bounding box center [1352, 79] width 60 height 13
click at [1334, 74] on strong "Estragon" at bounding box center [1352, 79] width 60 height 13
click at [388, 41] on input "text" at bounding box center [631, 37] width 565 height 41
type input "*"
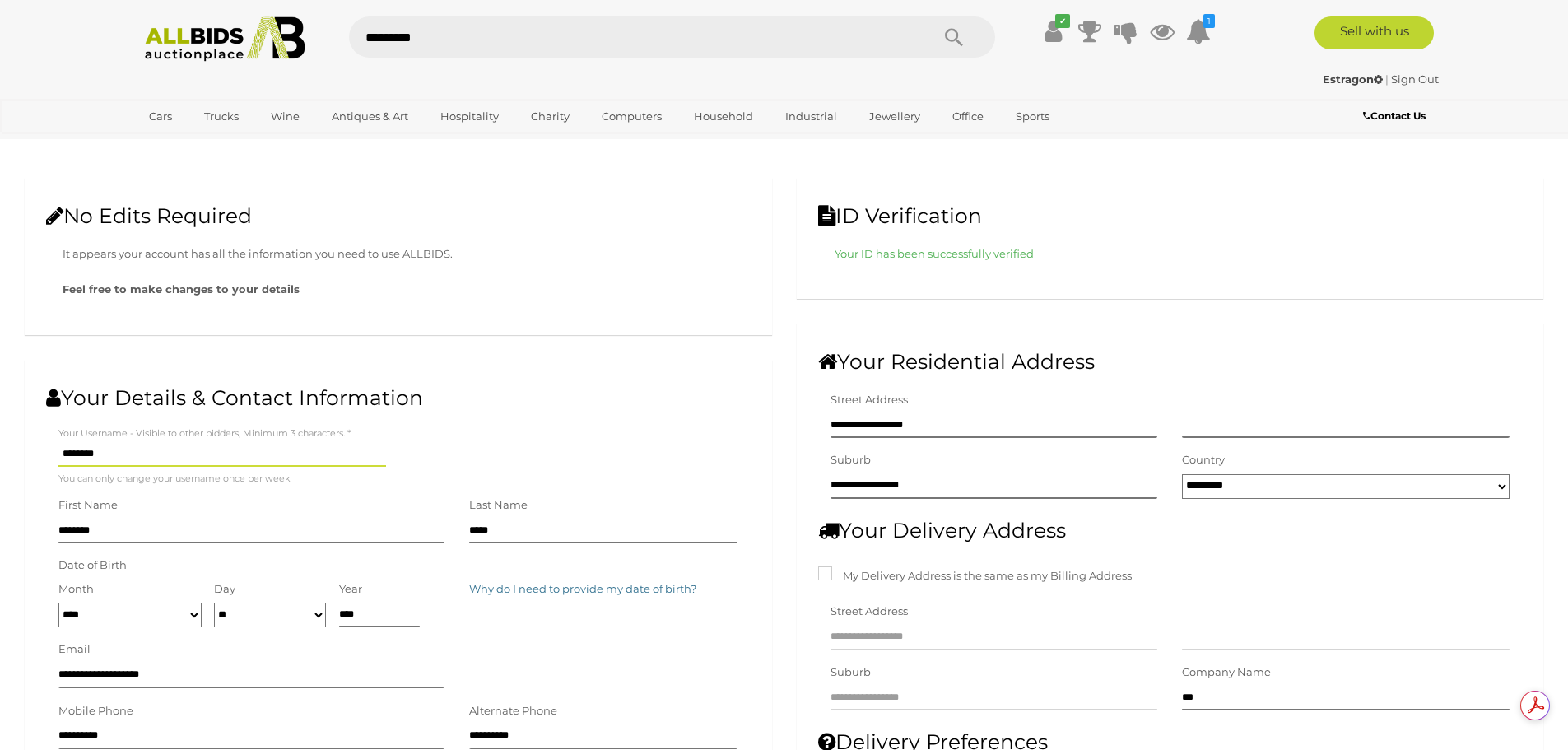
type input "*********"
click at [955, 31] on icon "Search" at bounding box center [954, 38] width 18 height 25
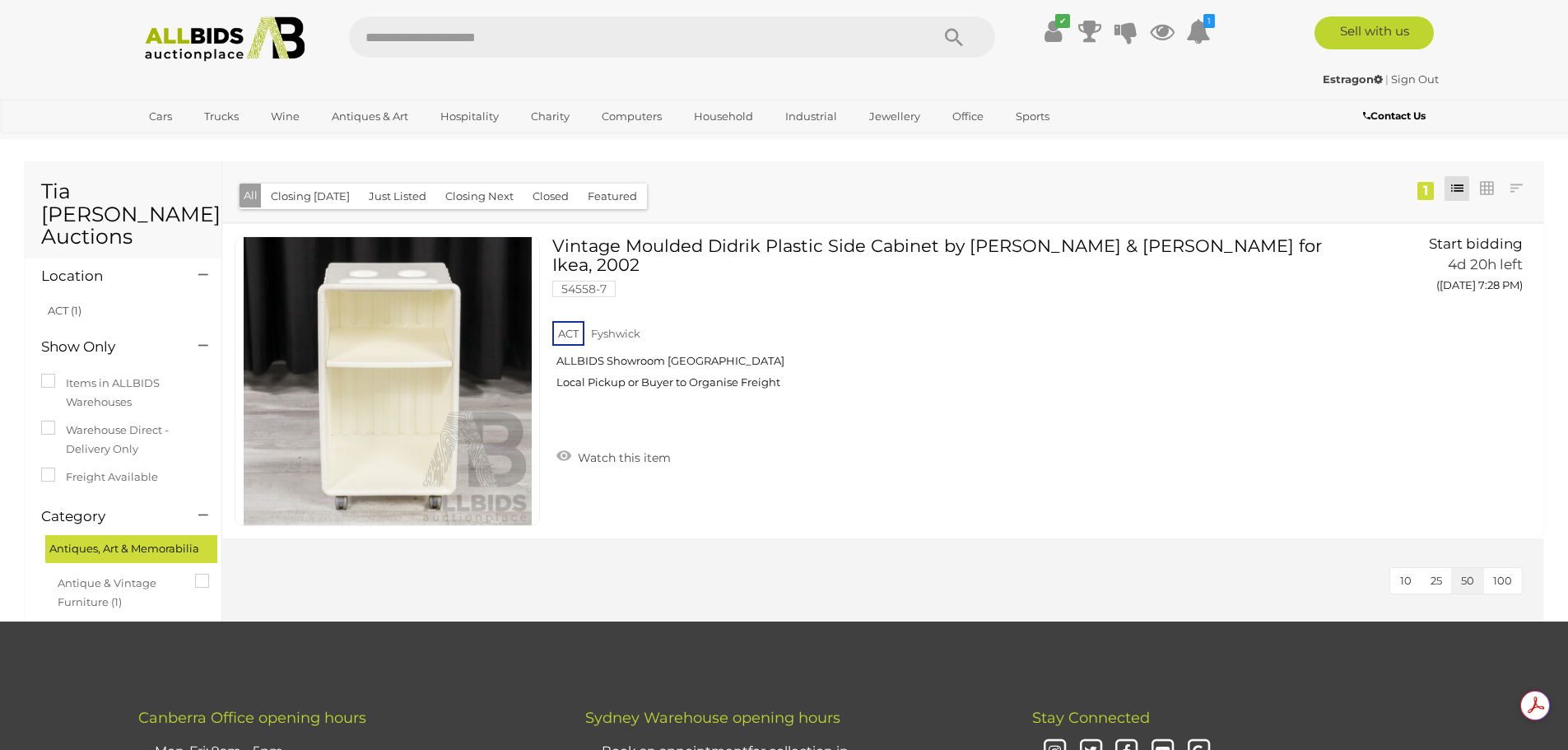
click at [498, 43] on input "text" at bounding box center [631, 37] width 565 height 41
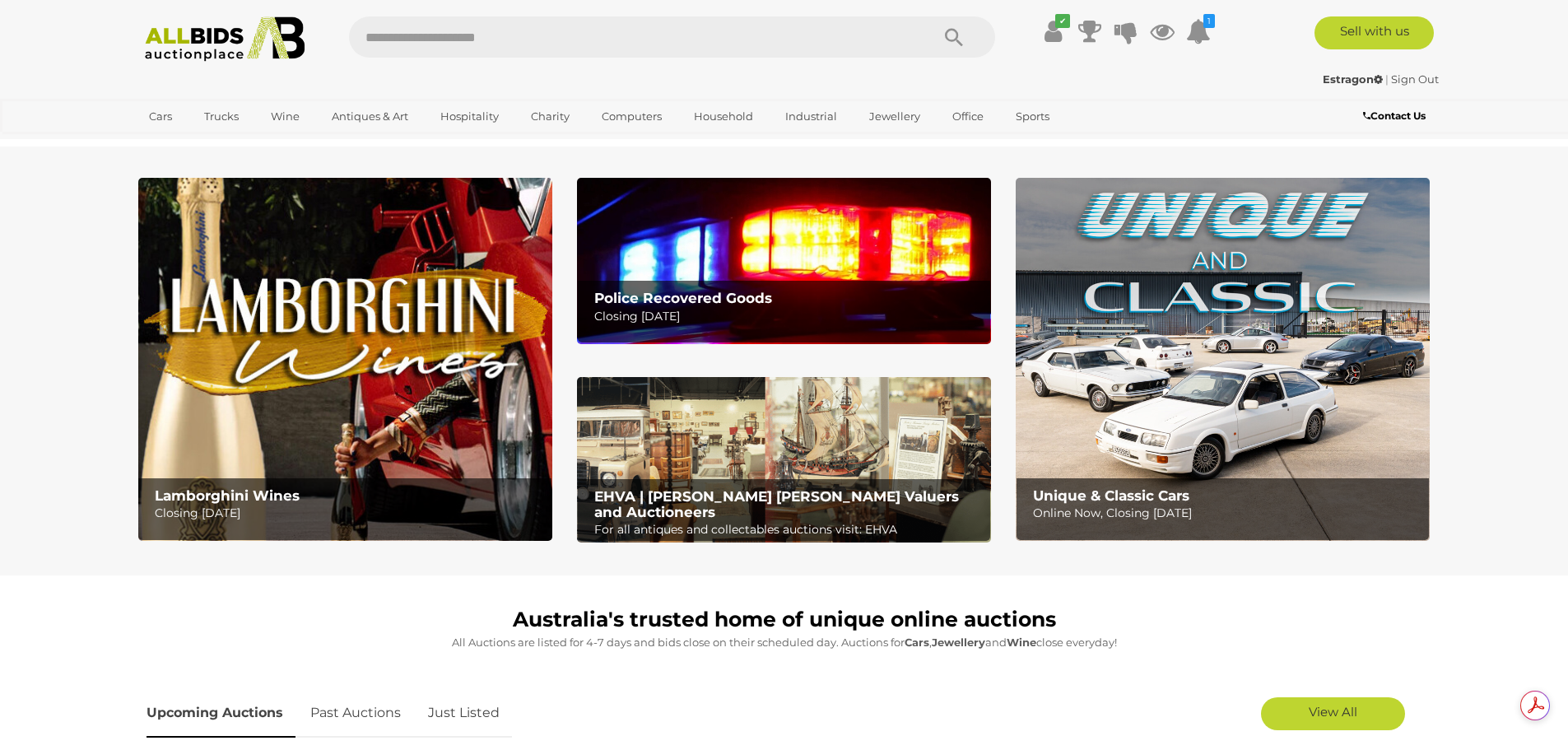
click at [365, 40] on input "text" at bounding box center [631, 37] width 565 height 41
type input "*********"
click at [949, 35] on icon "Search" at bounding box center [954, 38] width 18 height 25
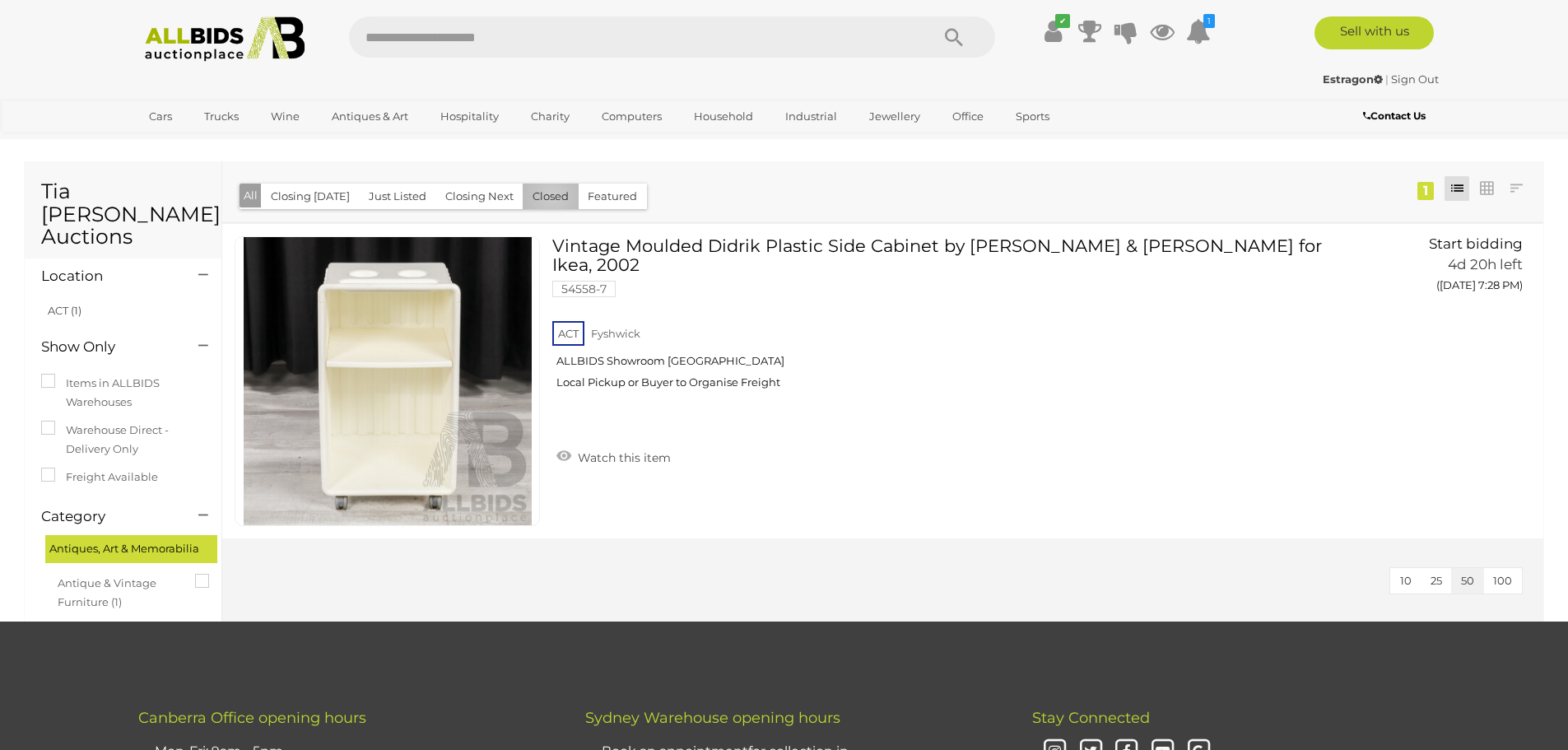
click at [547, 196] on button "Closed" at bounding box center [551, 196] width 56 height 26
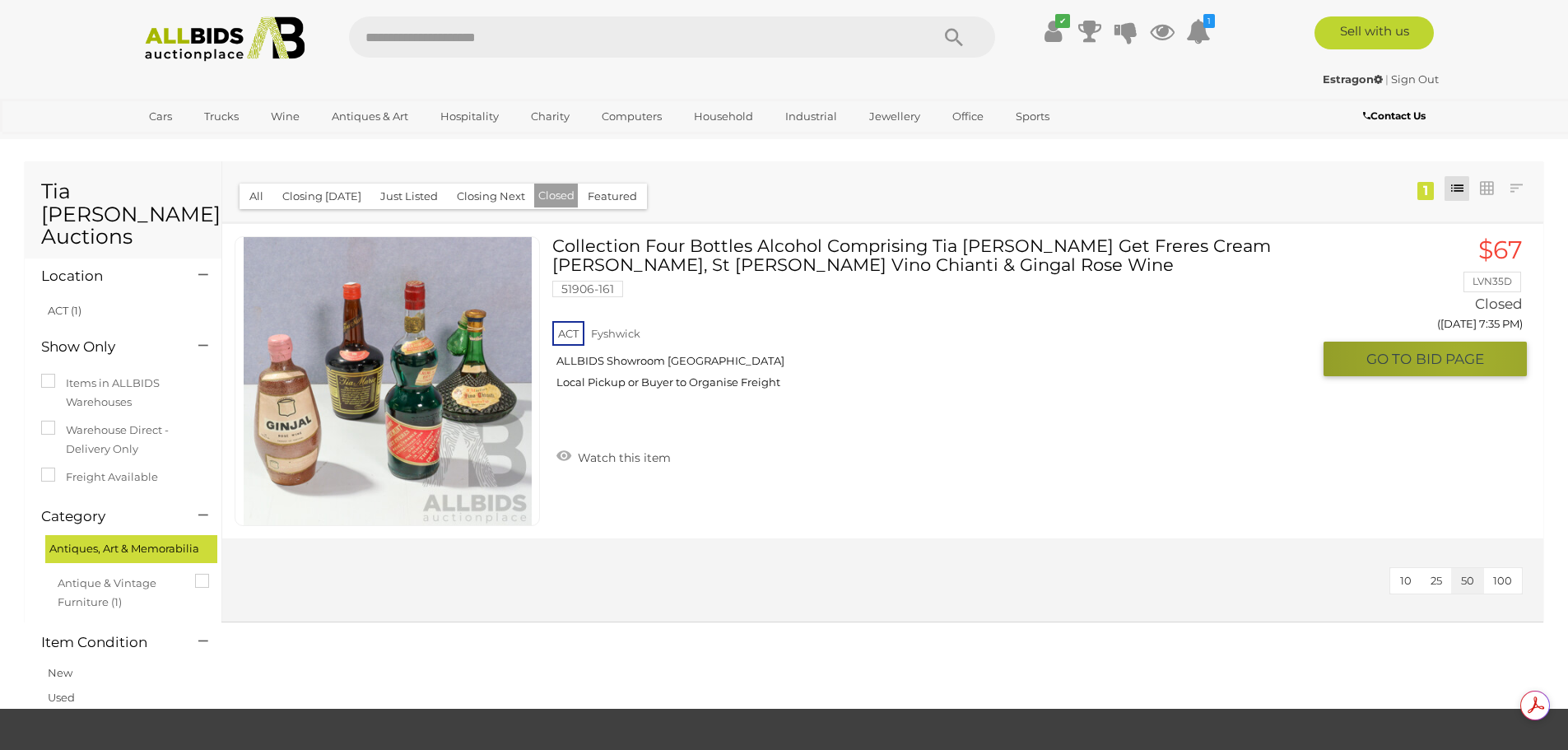
click at [1460, 358] on span "BID PAGE" at bounding box center [1449, 359] width 68 height 19
